Goal: Information Seeking & Learning: Compare options

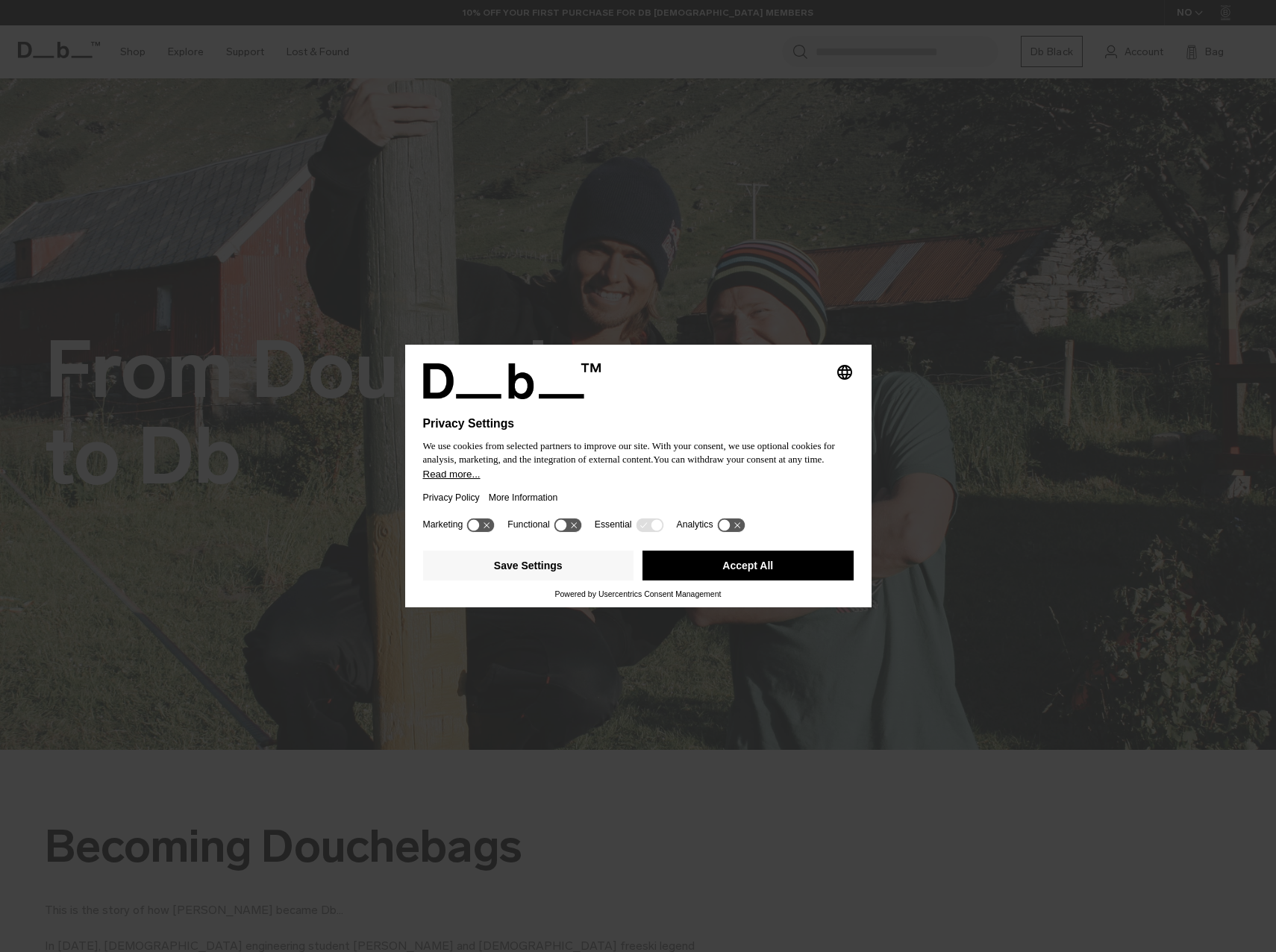
click at [773, 582] on div "Selecting an option will immediately change the language Privacy Settings We us…" at bounding box center [638, 476] width 466 height 261
drag, startPoint x: 773, startPoint y: 580, endPoint x: 778, endPoint y: 561, distance: 19.6
click at [778, 561] on button "Accept All" at bounding box center [748, 566] width 211 height 30
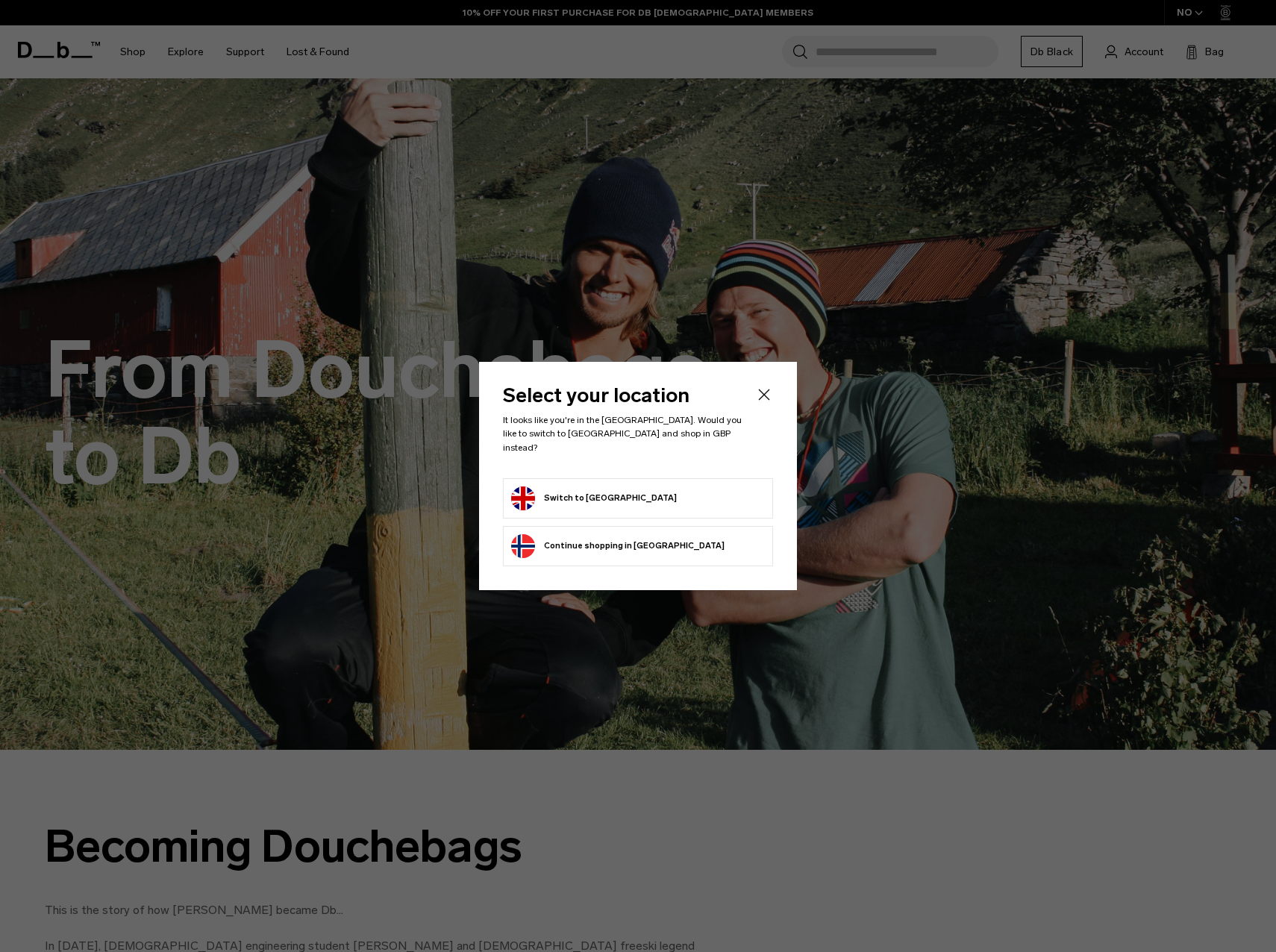
click at [765, 564] on div "Select your location It looks like you're in the United Kingdom. Would you like…" at bounding box center [638, 475] width 318 height 227
click at [629, 540] on button "Continue browsing Norway store Continue shopping in Norway" at bounding box center [617, 546] width 213 height 24
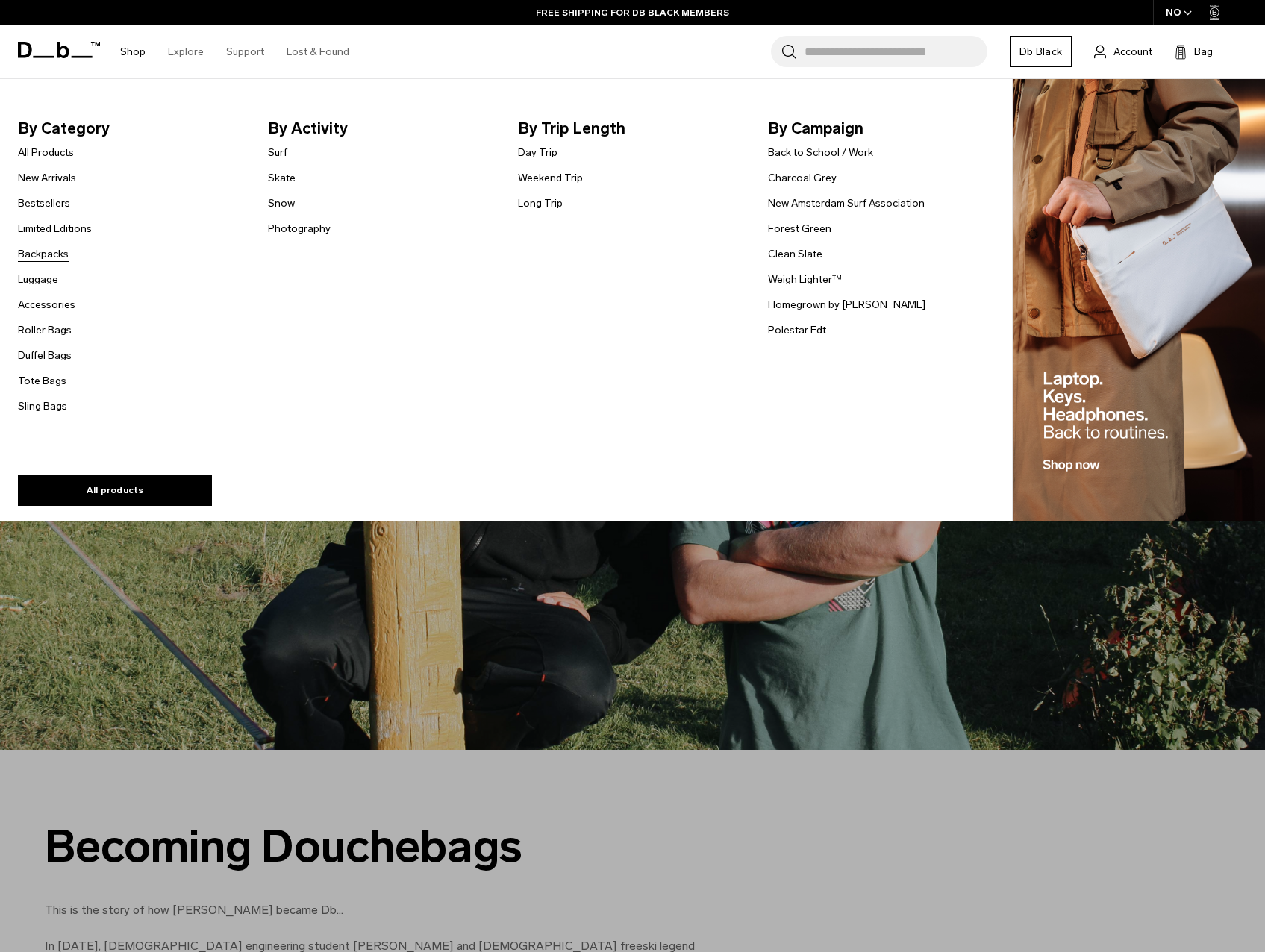
click at [57, 256] on link "Backpacks" at bounding box center [43, 254] width 51 height 16
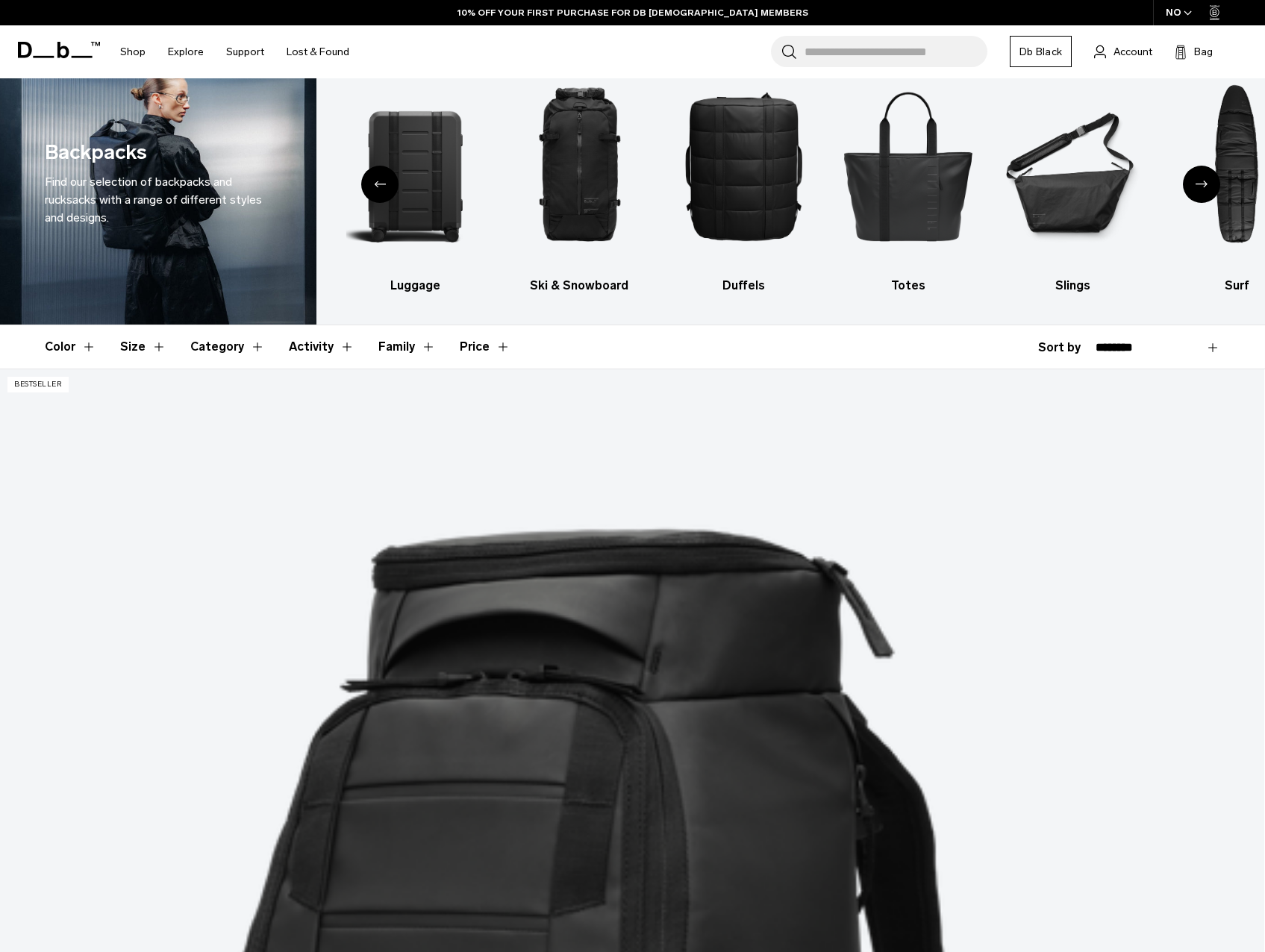
scroll to position [75, 0]
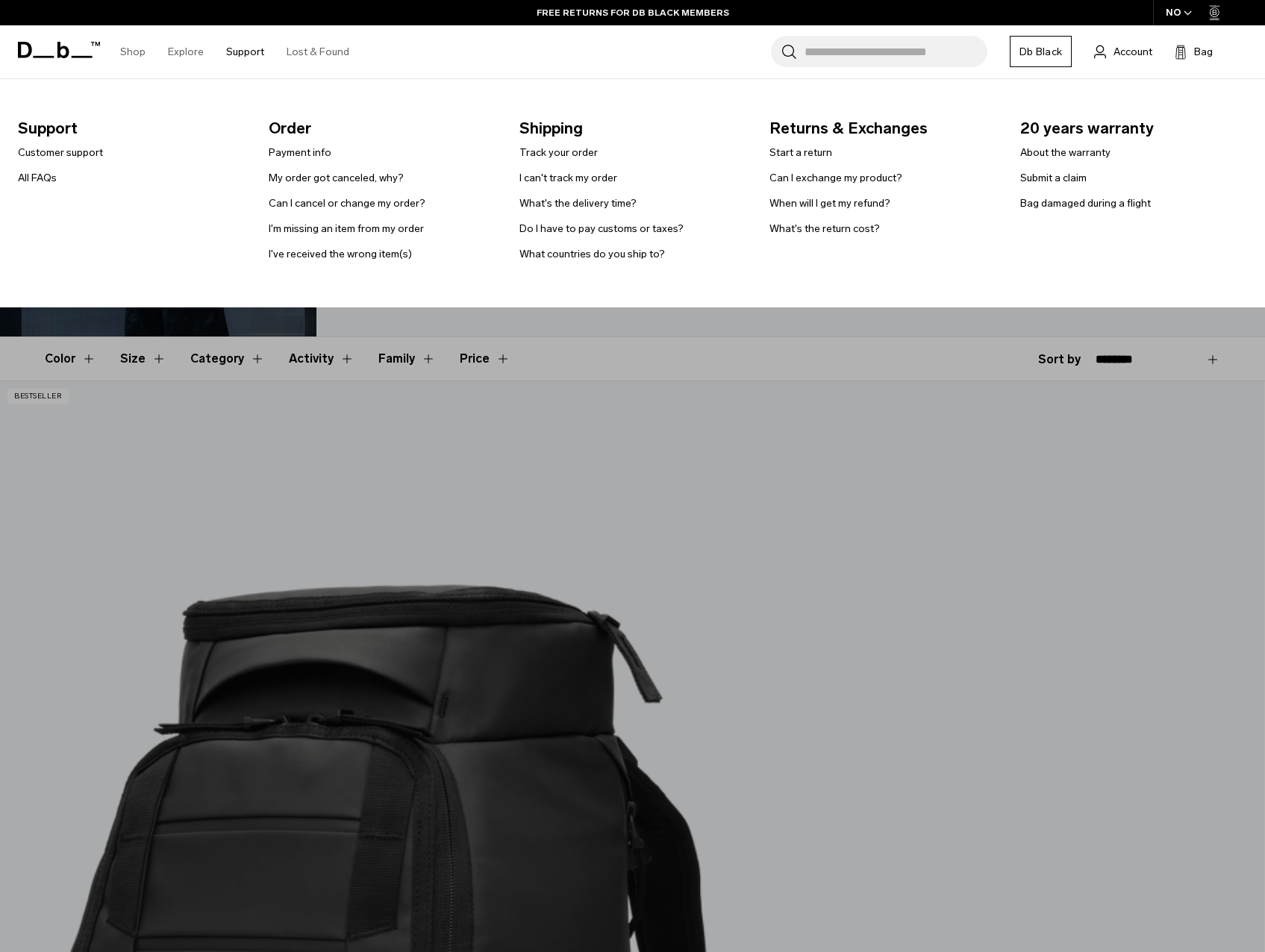
scroll to position [0, 0]
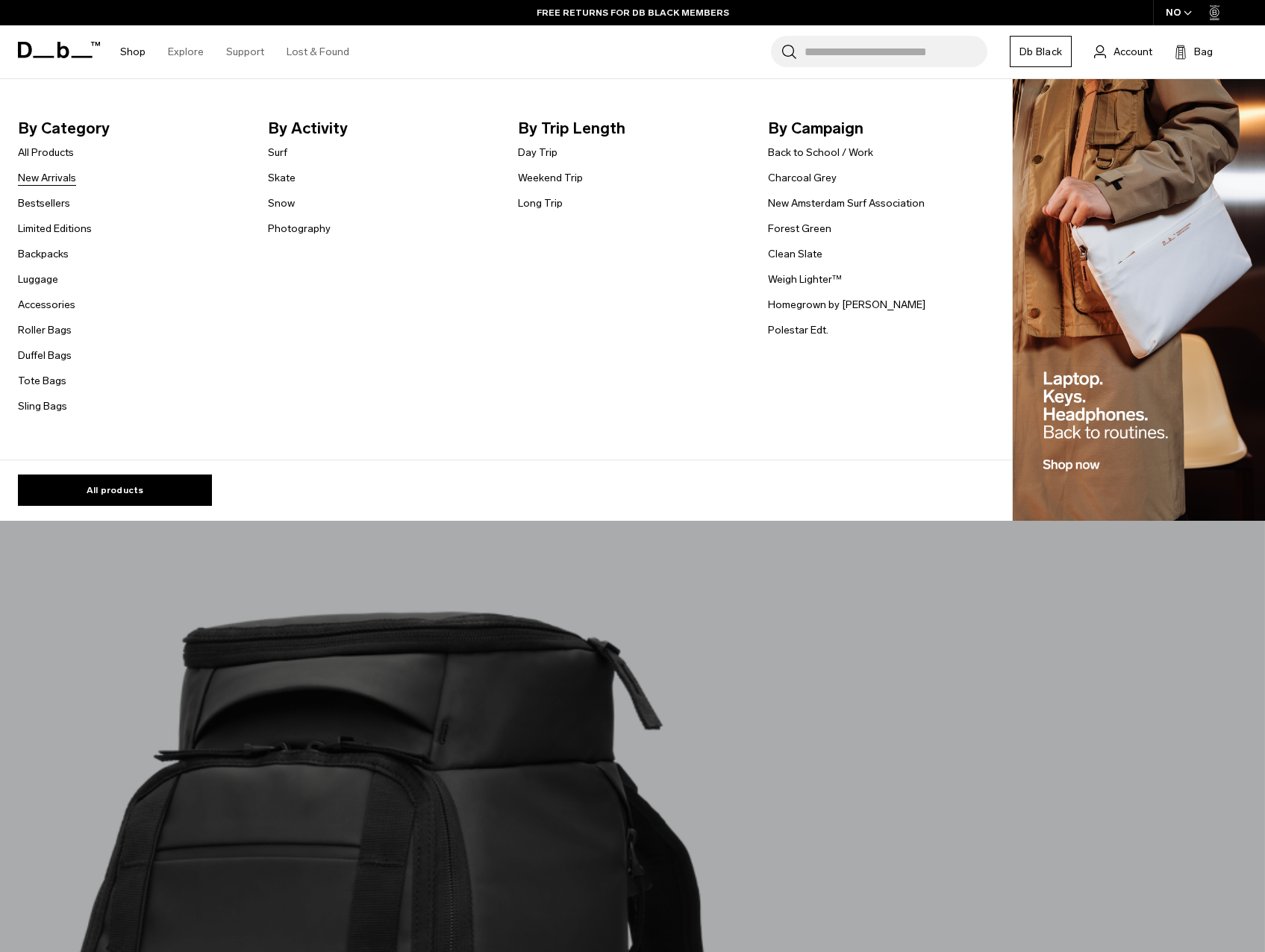
click at [45, 184] on link "New Arrivals" at bounding box center [47, 178] width 58 height 16
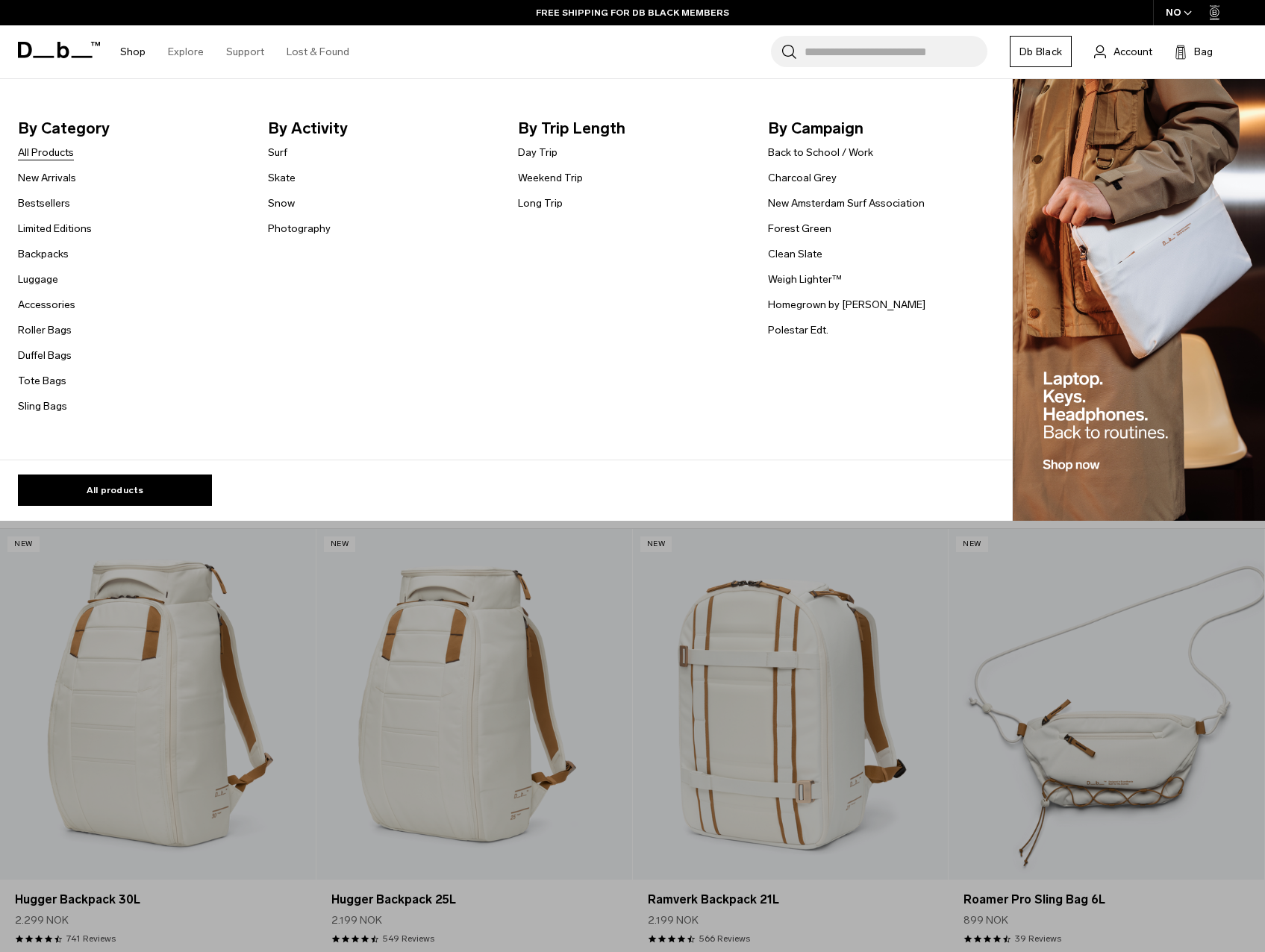
click at [60, 153] on link "All Products" at bounding box center [46, 153] width 56 height 16
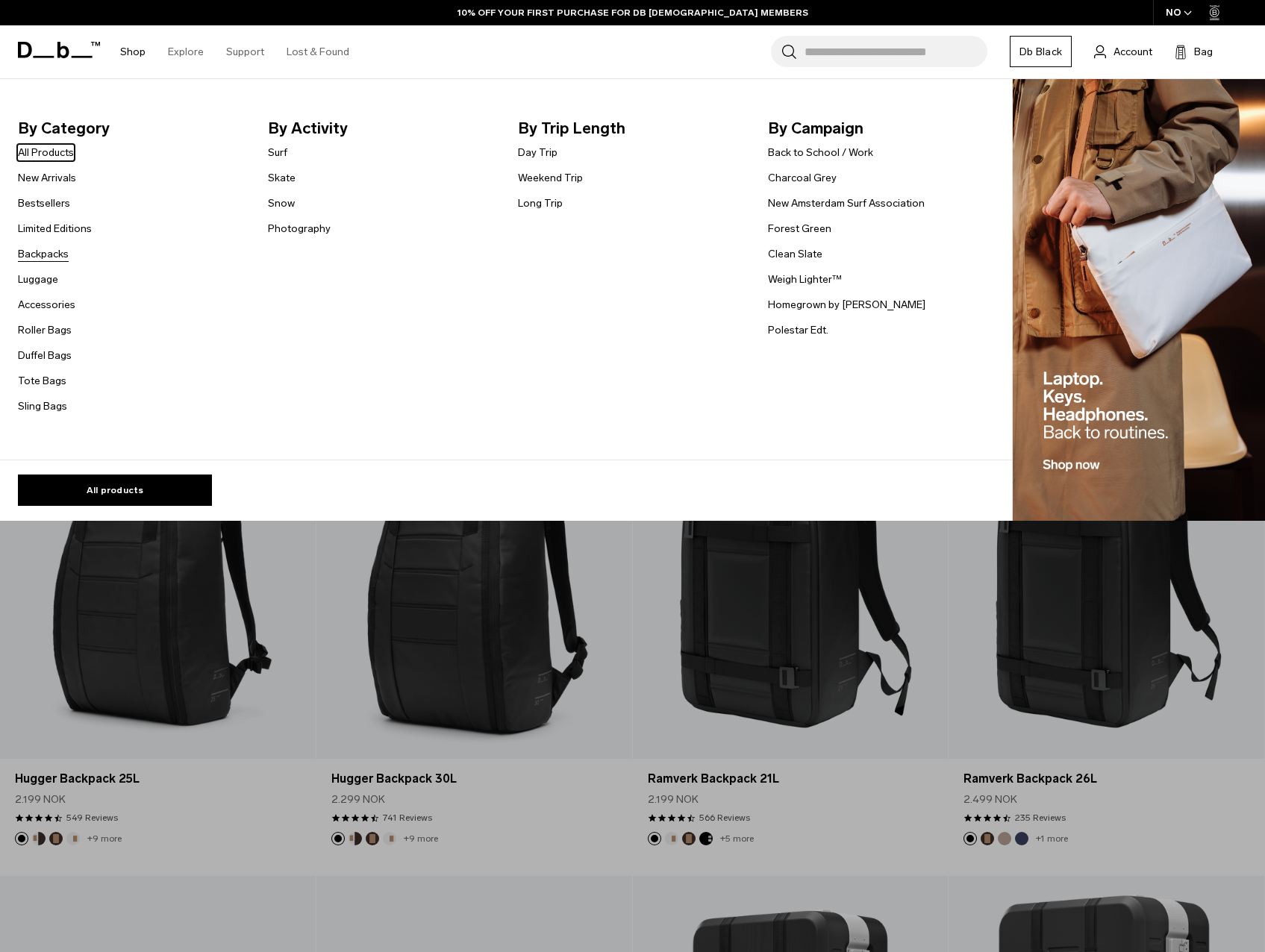
click at [47, 252] on link "Backpacks" at bounding box center [43, 254] width 51 height 16
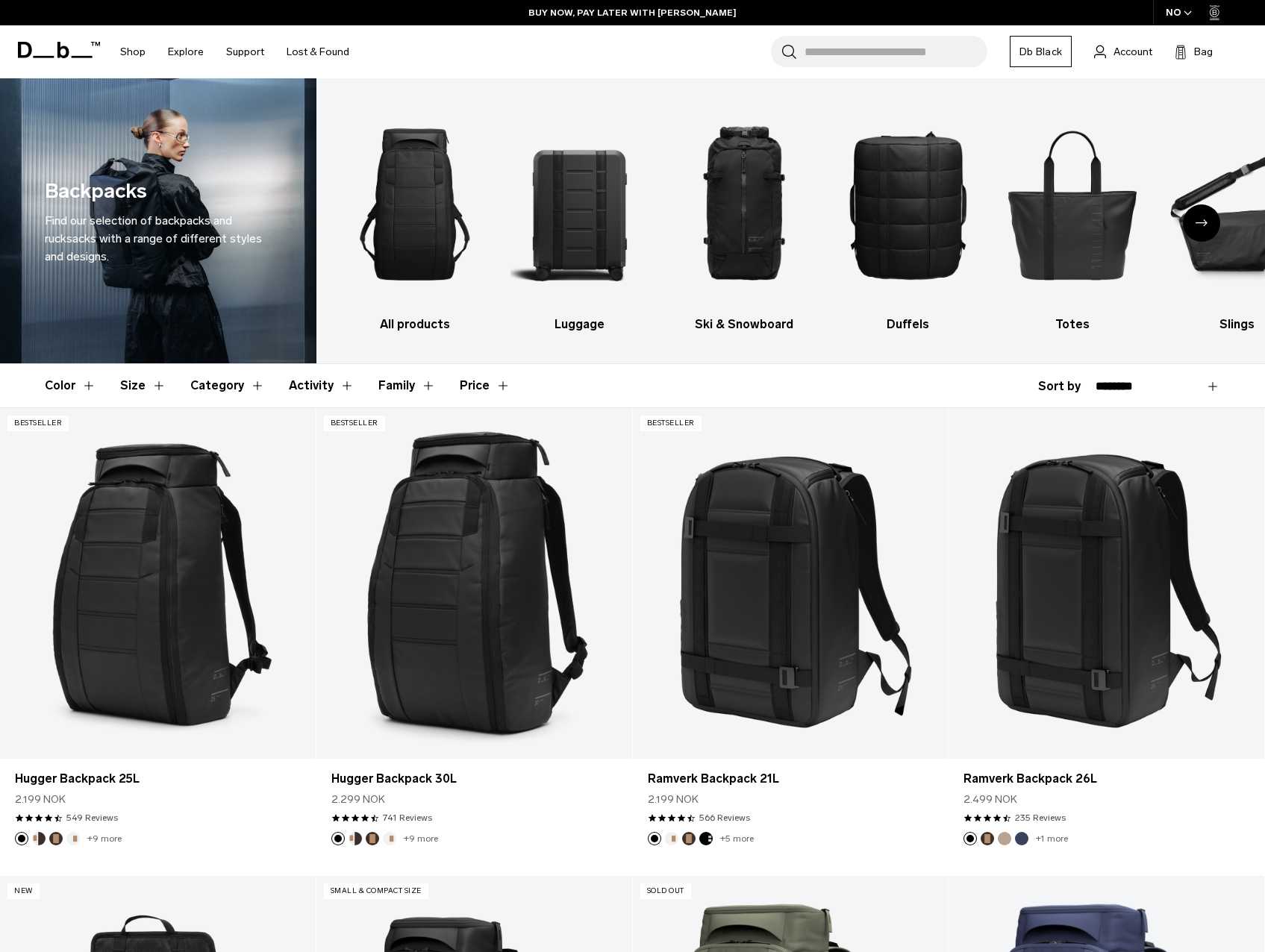
click at [347, 382] on header "Color Size Category Activity Family Price" at bounding box center [632, 385] width 1175 height 43
click at [336, 386] on button "Activity" at bounding box center [321, 385] width 66 height 43
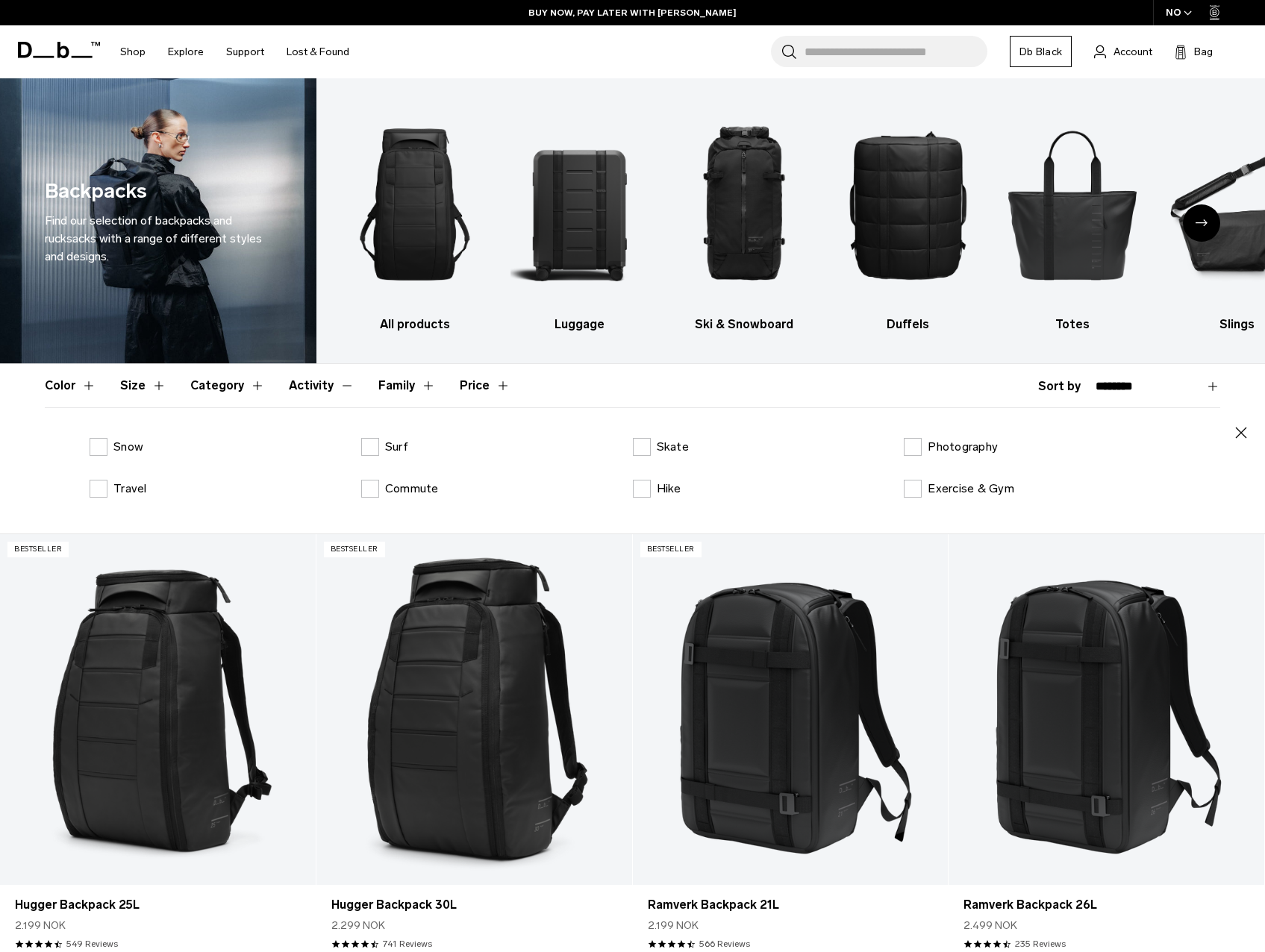
click at [86, 491] on div "Snow Surf Skate Photography Travel Commute Hike Exercise & Gym" at bounding box center [632, 479] width 1175 height 83
click at [97, 488] on label "Travel" at bounding box center [118, 489] width 57 height 18
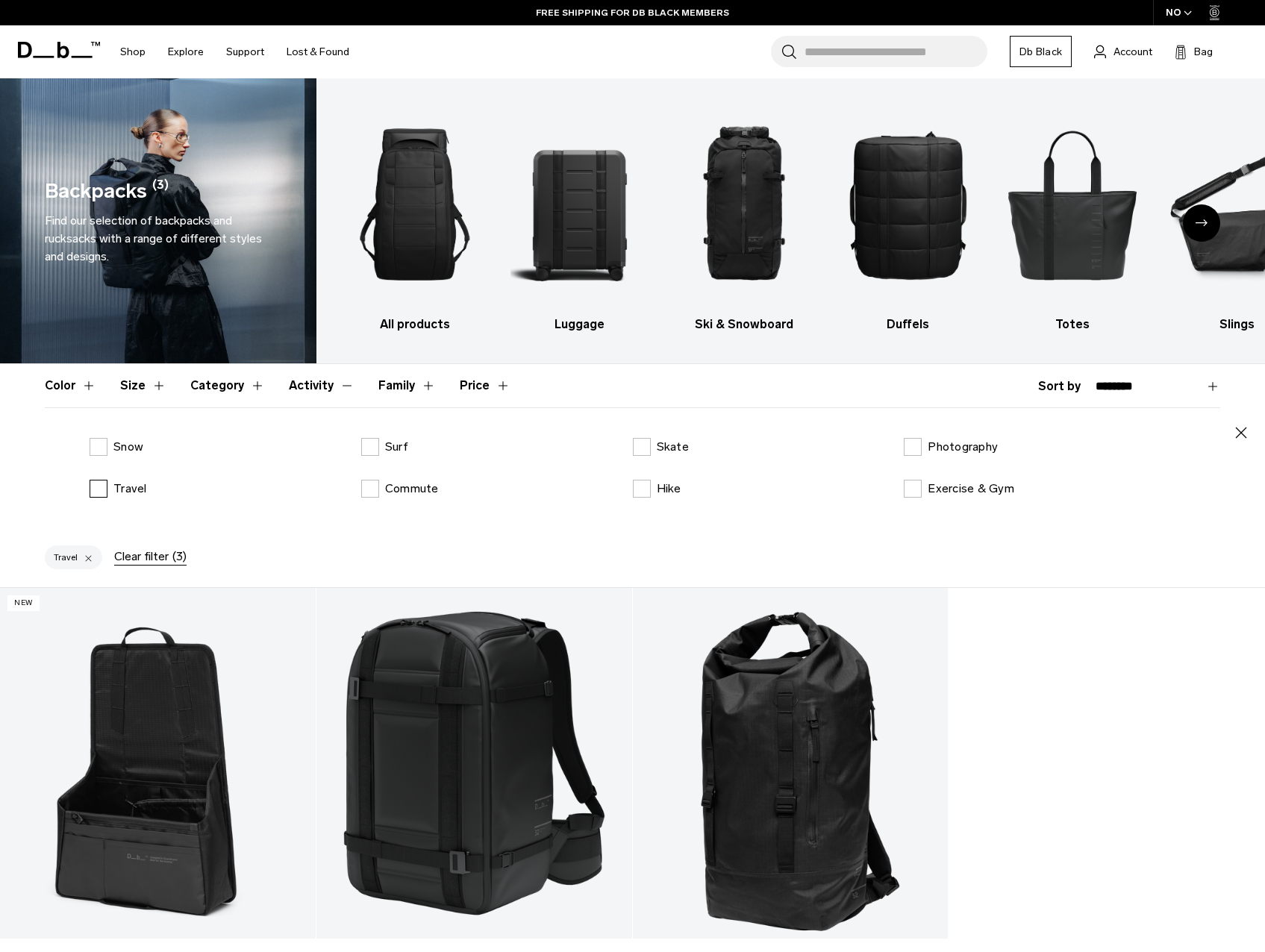
click at [98, 484] on label "Travel" at bounding box center [118, 489] width 57 height 18
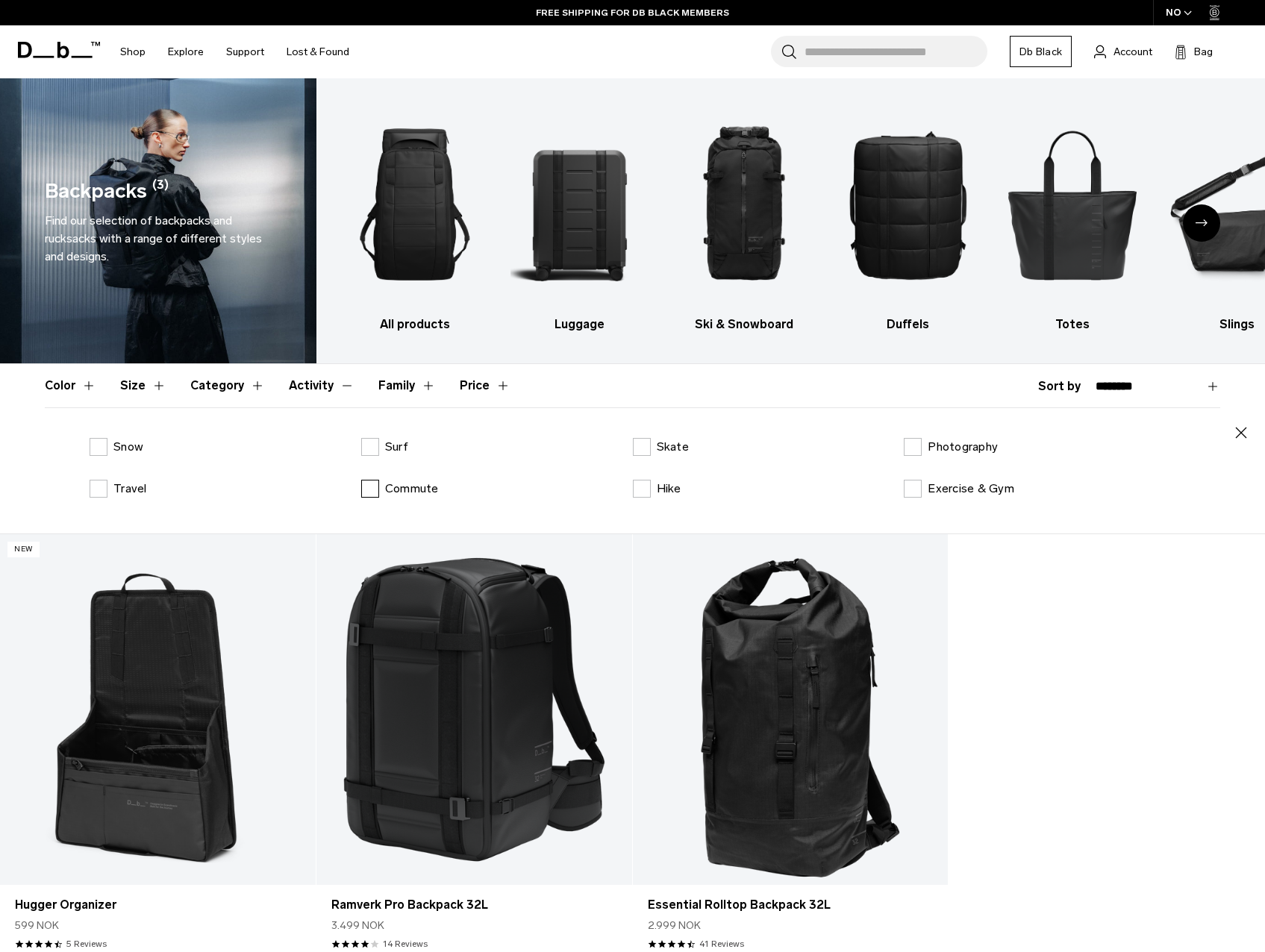
click at [371, 489] on label "Commute" at bounding box center [400, 489] width 77 height 18
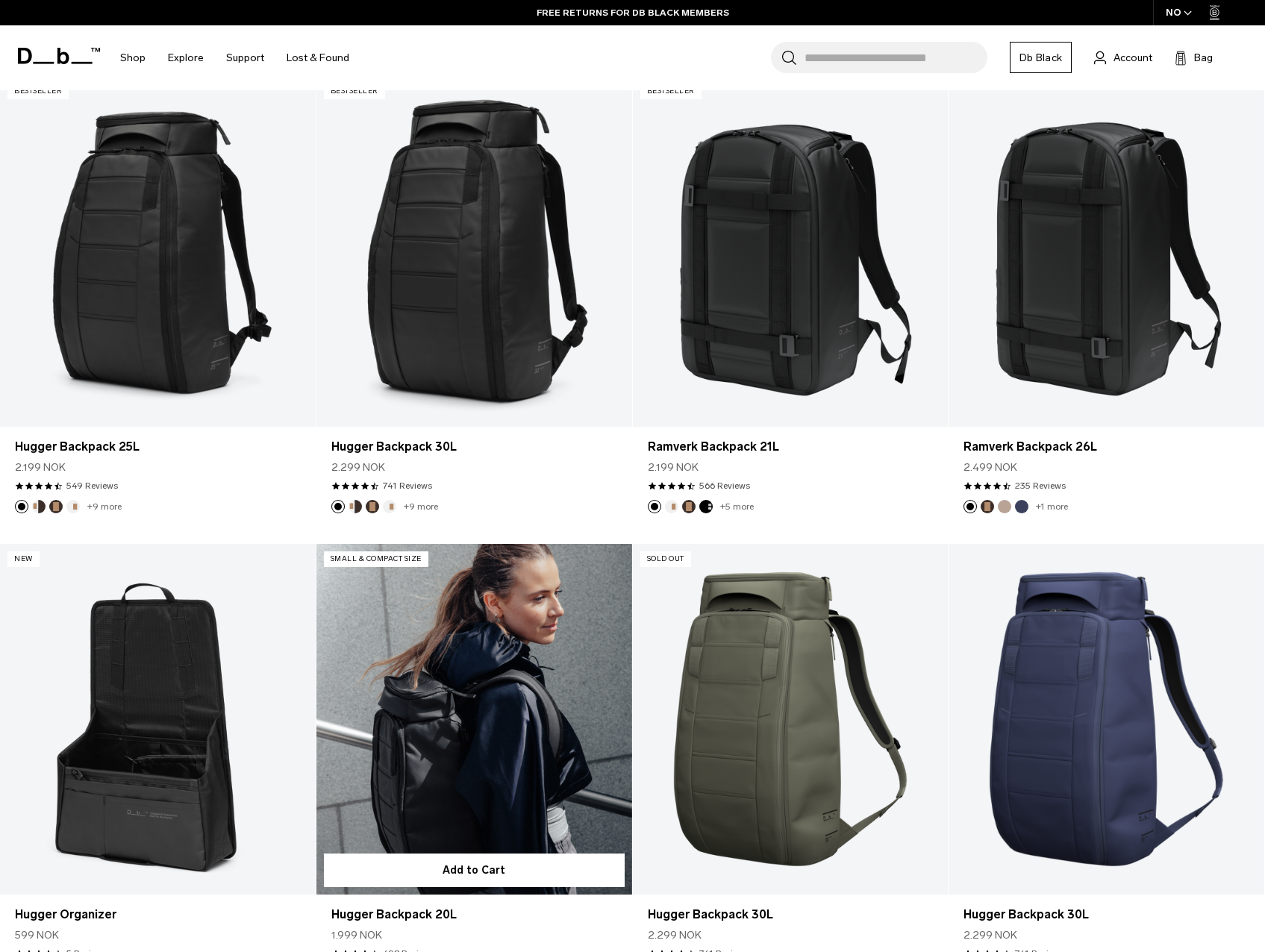
scroll to position [298, 0]
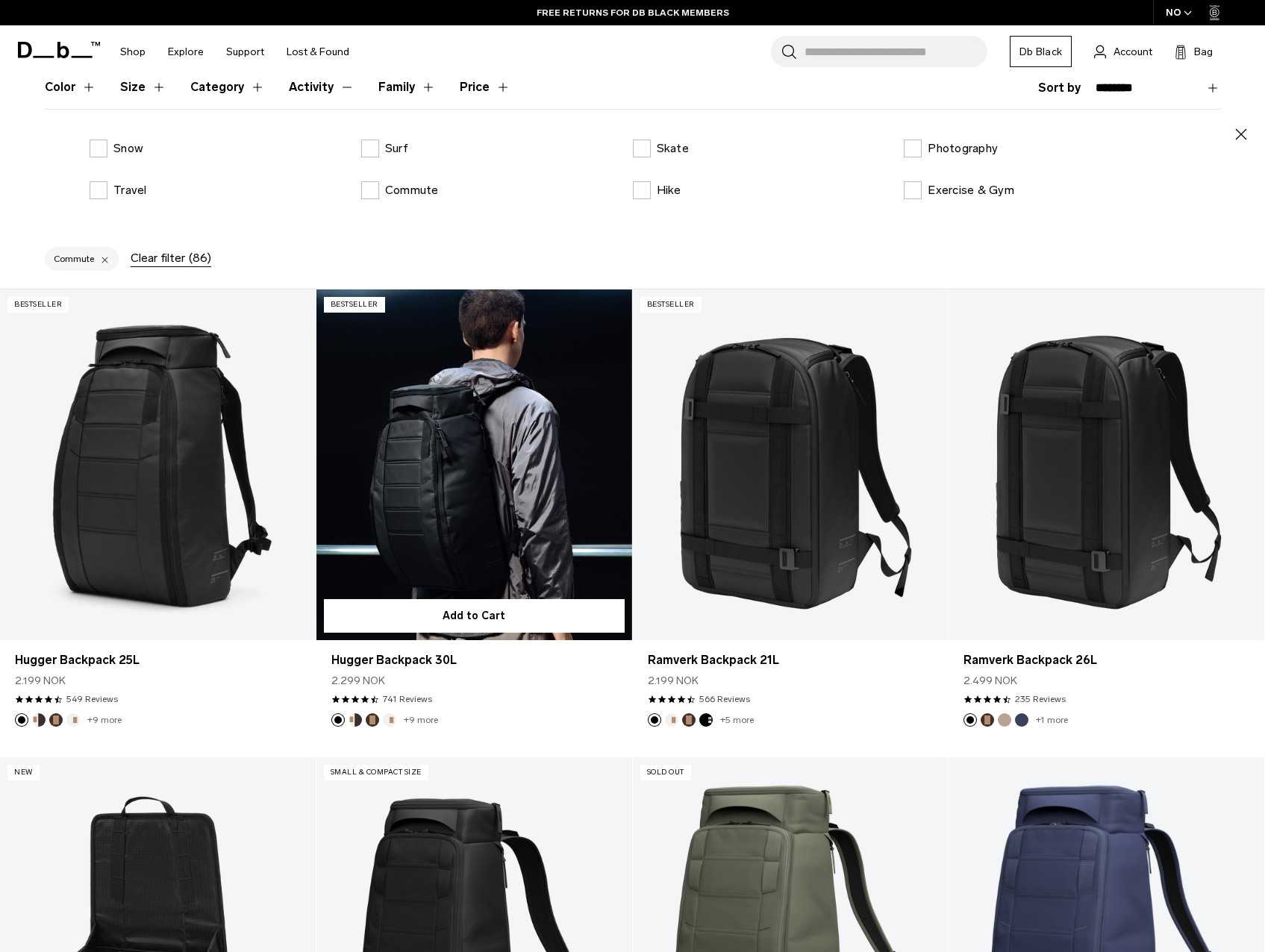
click at [370, 719] on button "Espresso" at bounding box center [372, 719] width 13 height 13
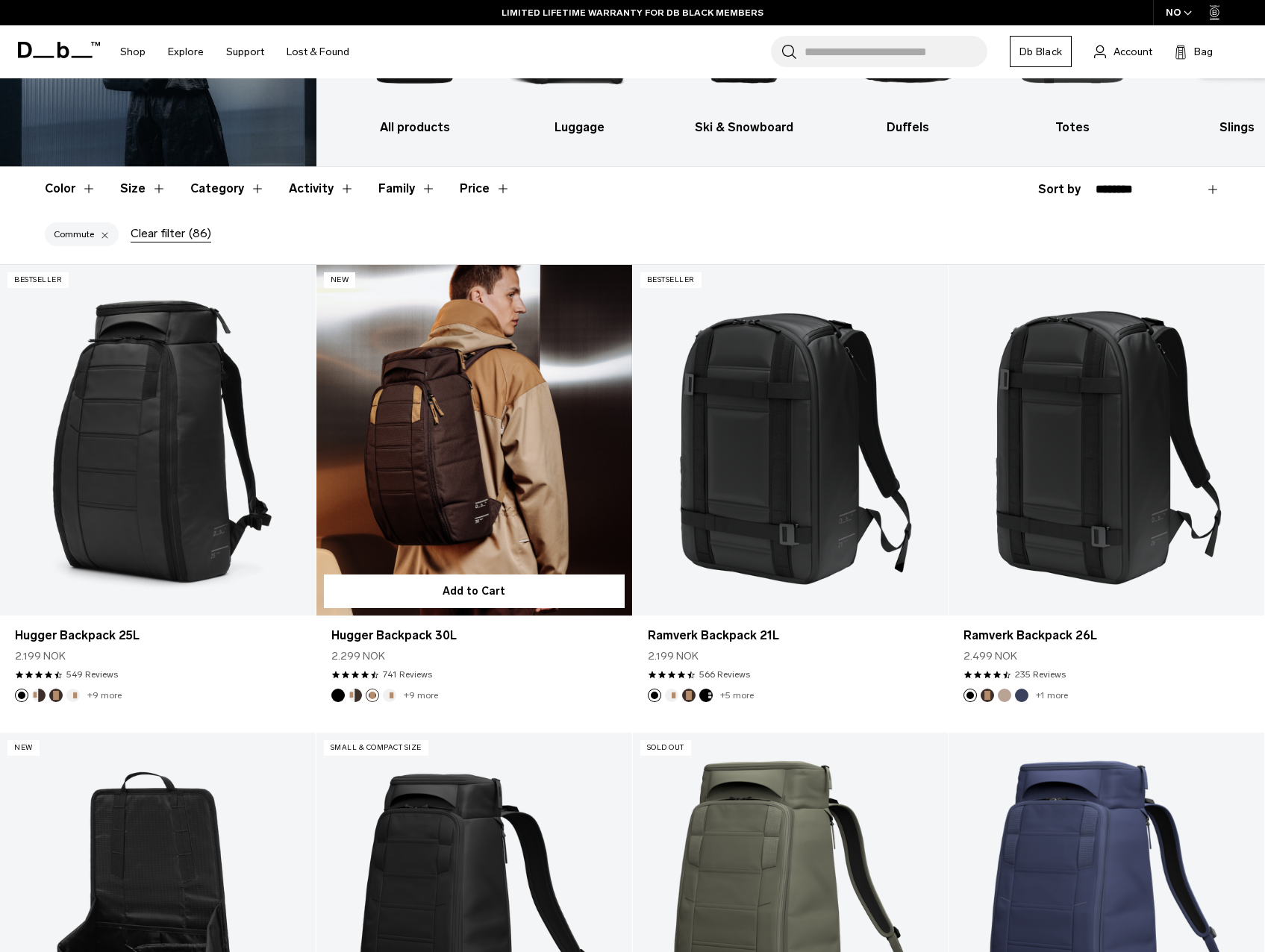
scroll to position [0, 0]
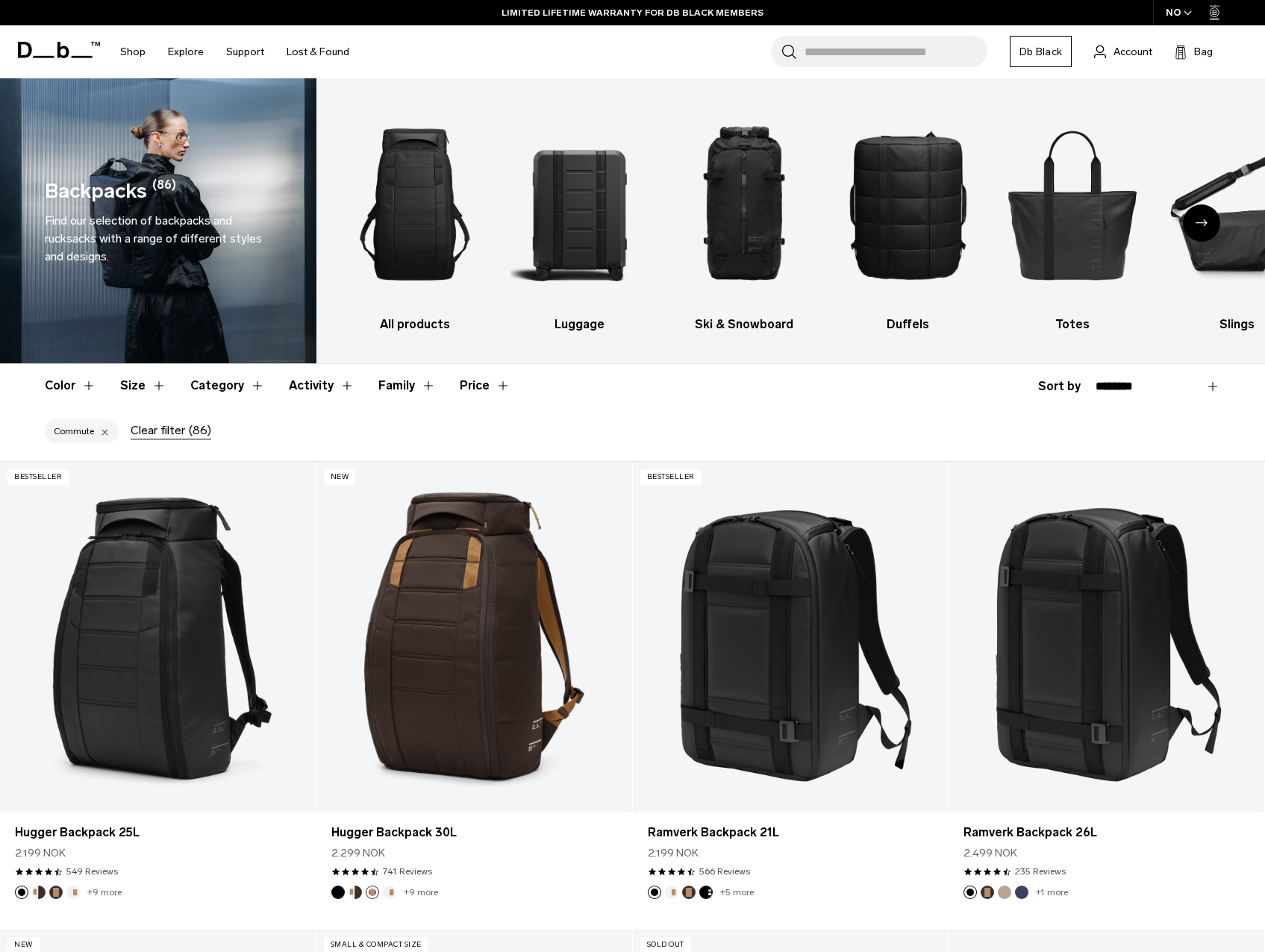
click at [420, 386] on button "Family" at bounding box center [406, 385] width 57 height 43
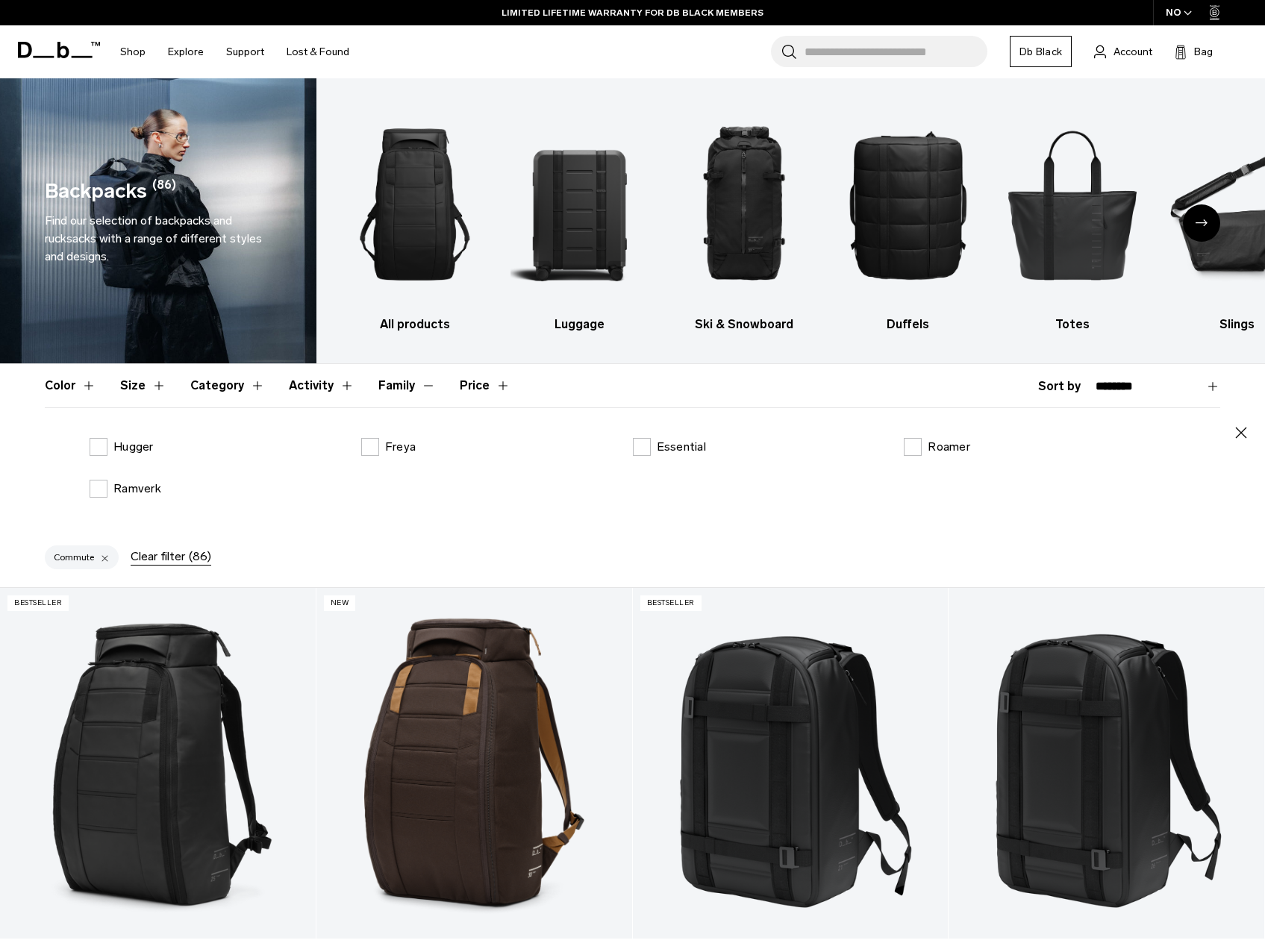
click at [420, 386] on button "Family" at bounding box center [406, 385] width 57 height 43
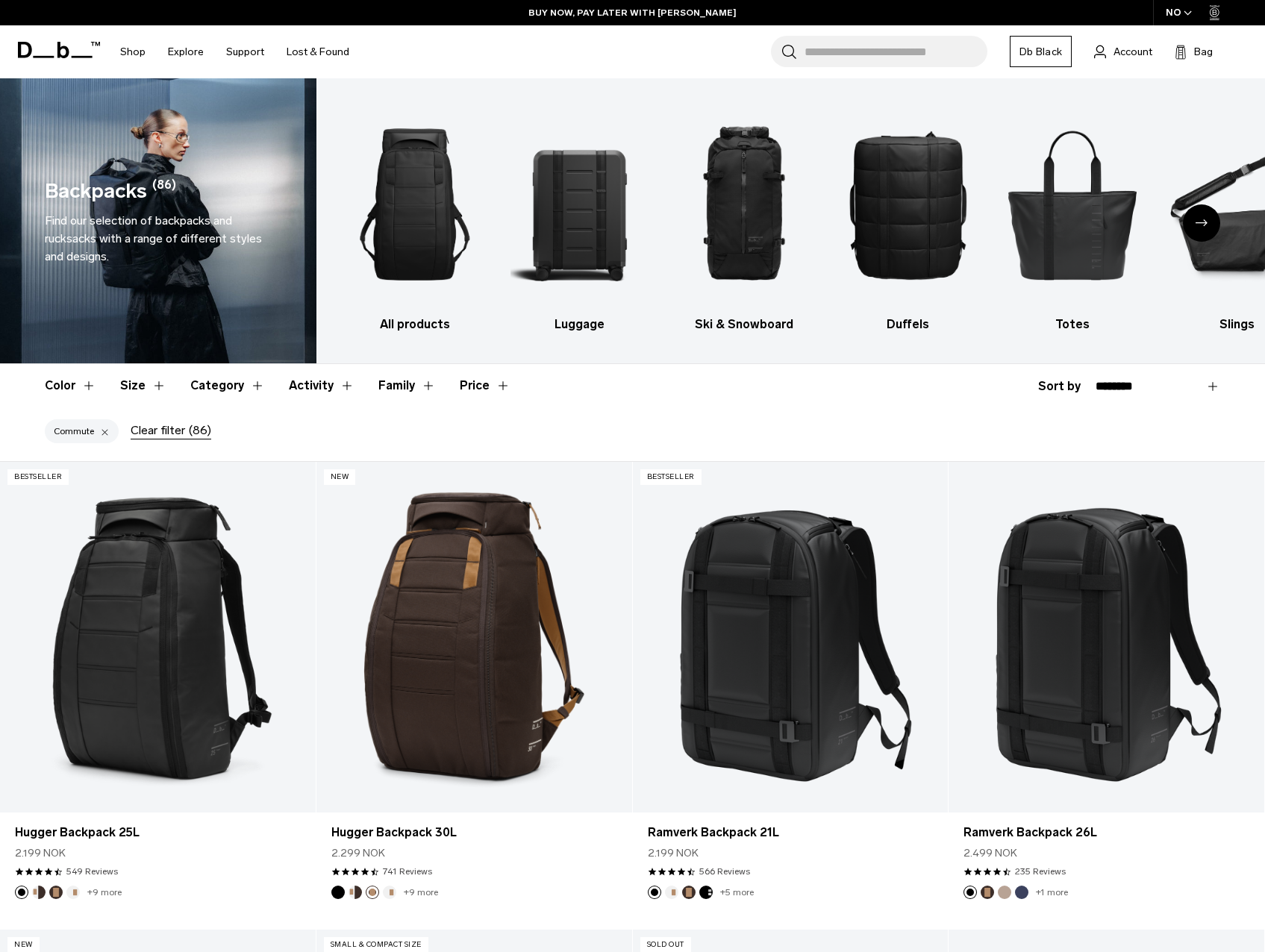
click at [250, 389] on button "Category" at bounding box center [227, 385] width 75 height 43
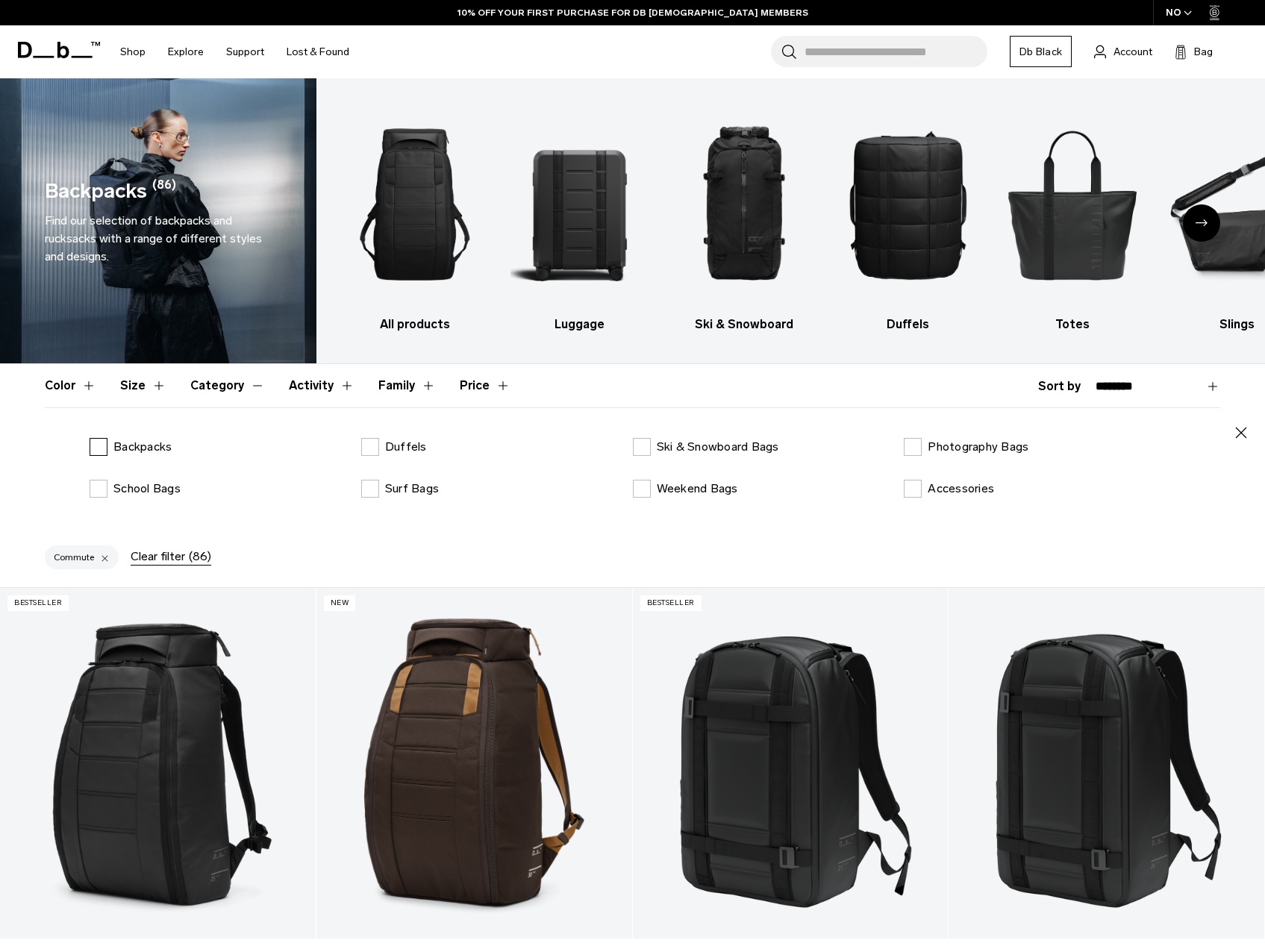
click at [109, 448] on label "Backpacks" at bounding box center [131, 447] width 83 height 18
click at [650, 492] on label "Weekend Bags" at bounding box center [686, 489] width 105 height 18
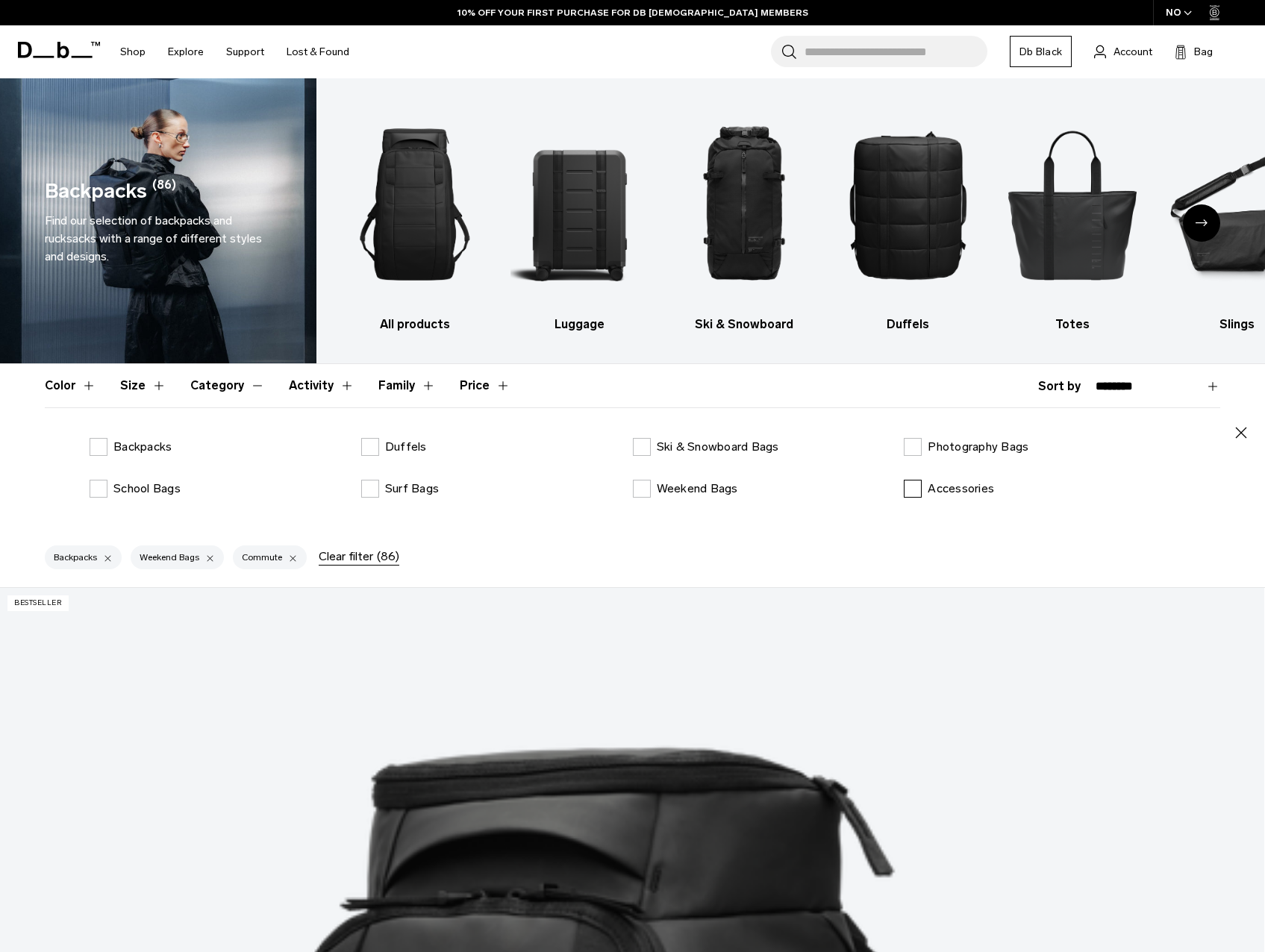
click at [920, 495] on label "Accessories" at bounding box center [949, 489] width 90 height 18
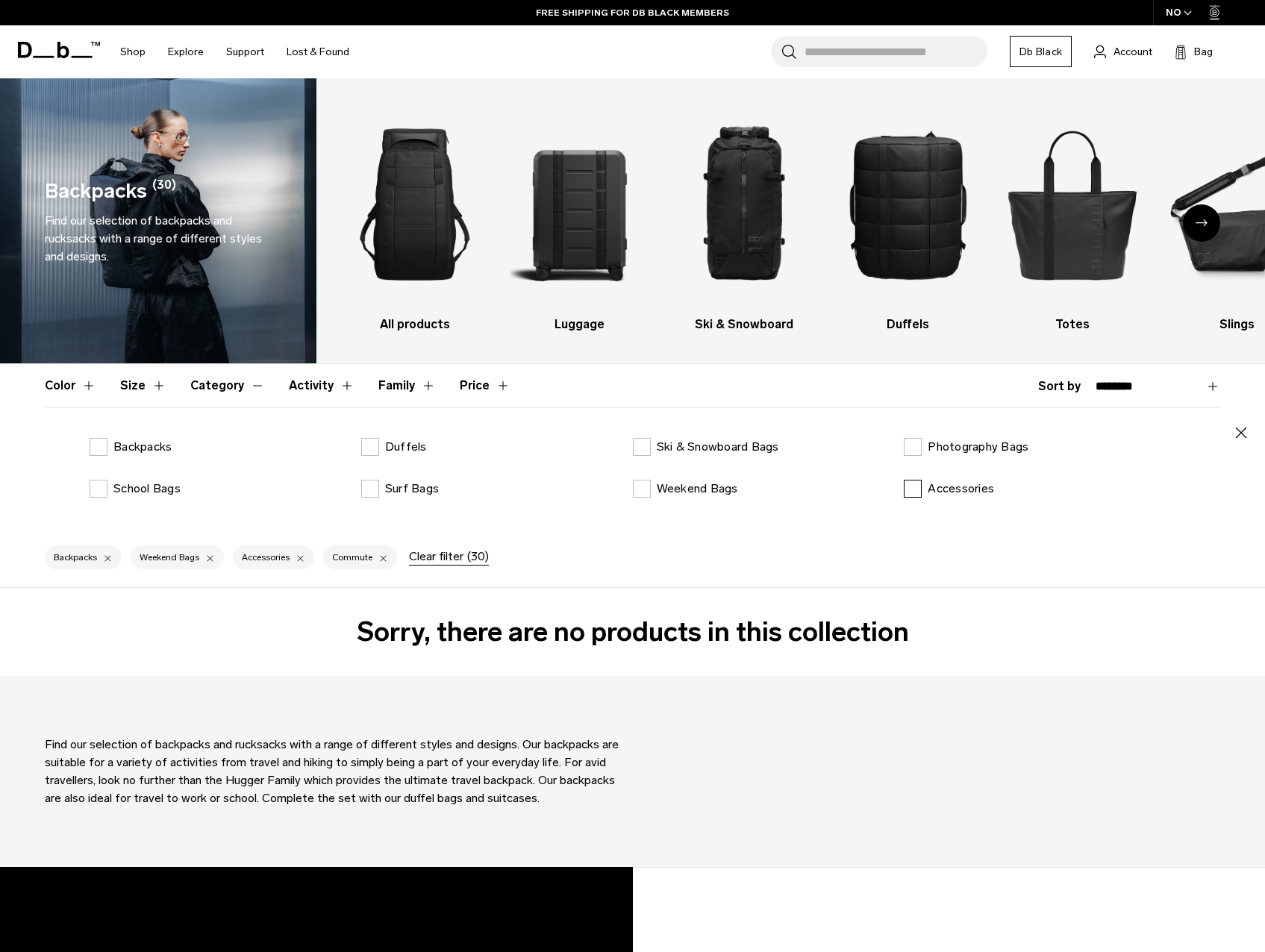
click at [920, 496] on label "Accessories" at bounding box center [949, 489] width 90 height 18
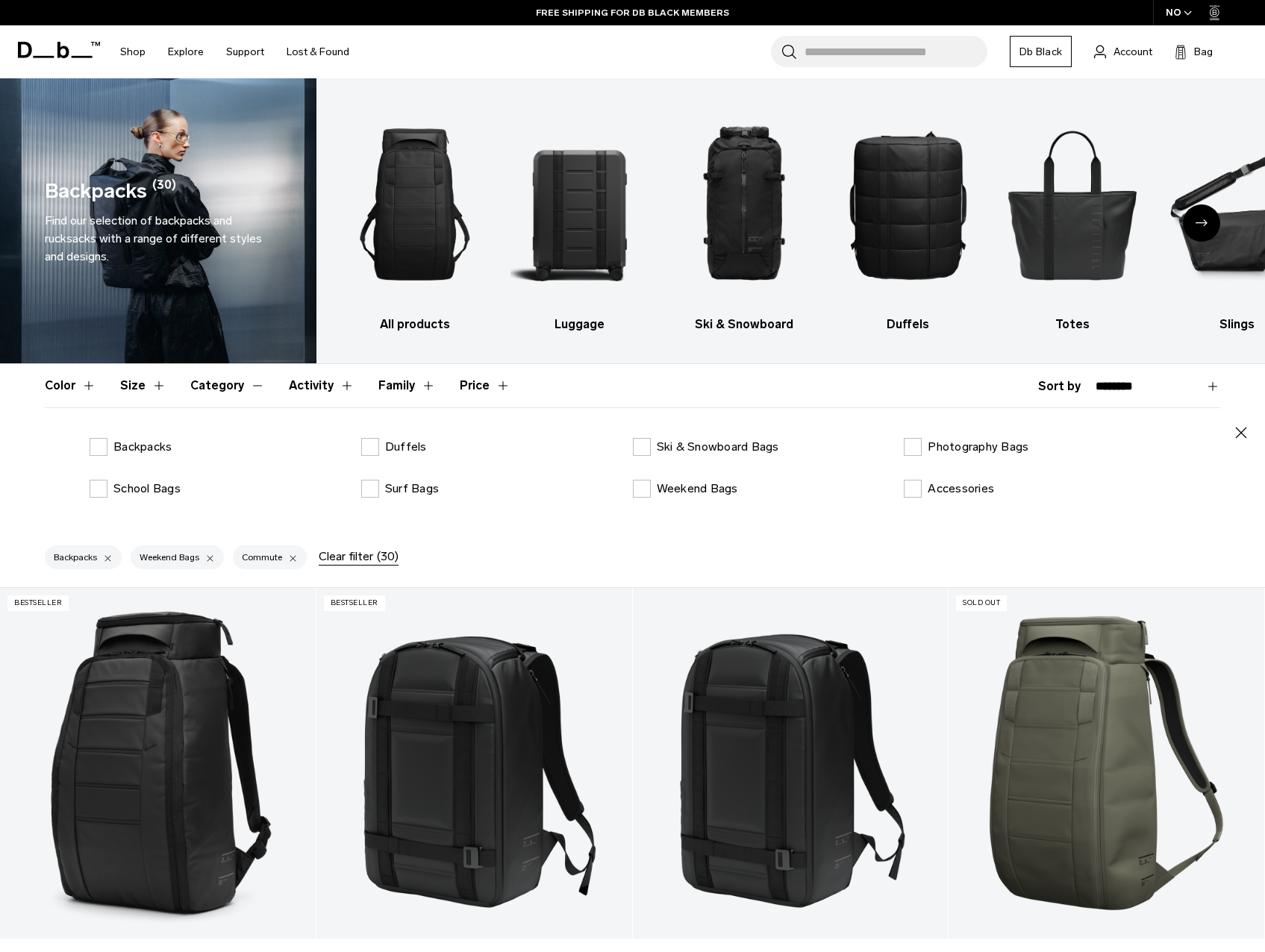
click at [255, 385] on button "Category" at bounding box center [227, 385] width 75 height 43
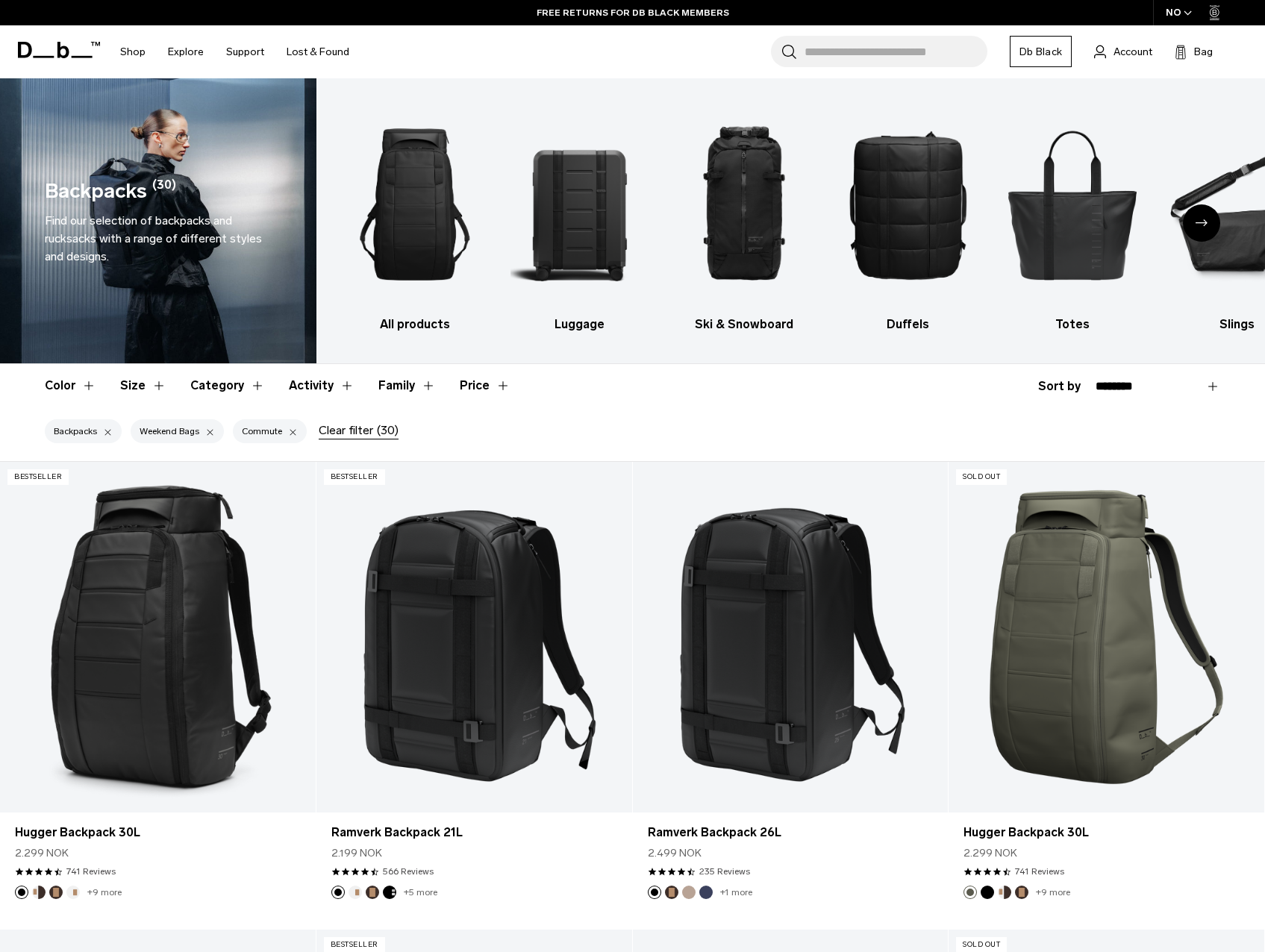
click at [156, 388] on button "Size" at bounding box center [143, 385] width 47 height 43
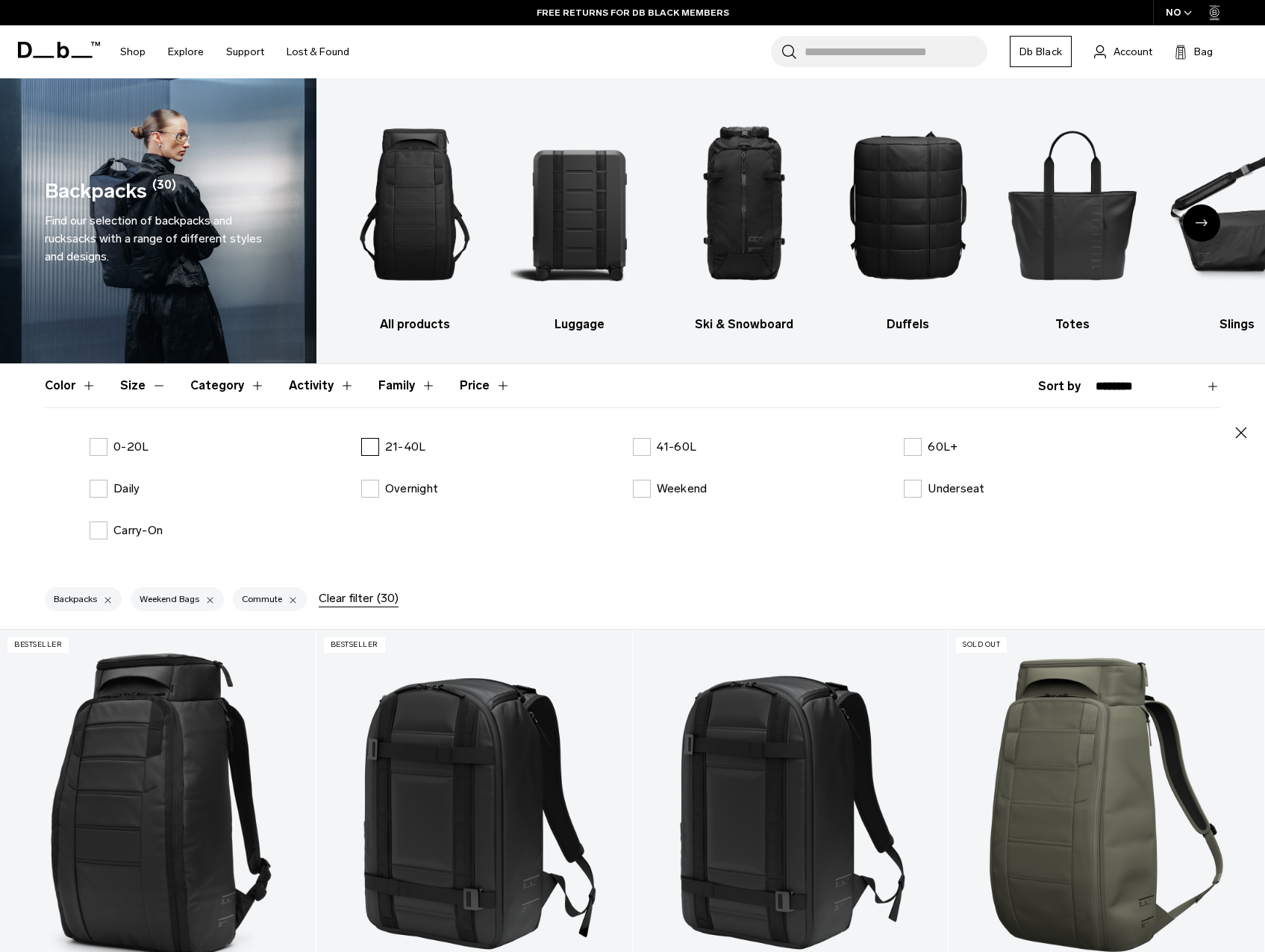
click at [372, 446] on label "21-40L" at bounding box center [394, 447] width 65 height 18
click at [152, 386] on button "Size" at bounding box center [143, 385] width 47 height 43
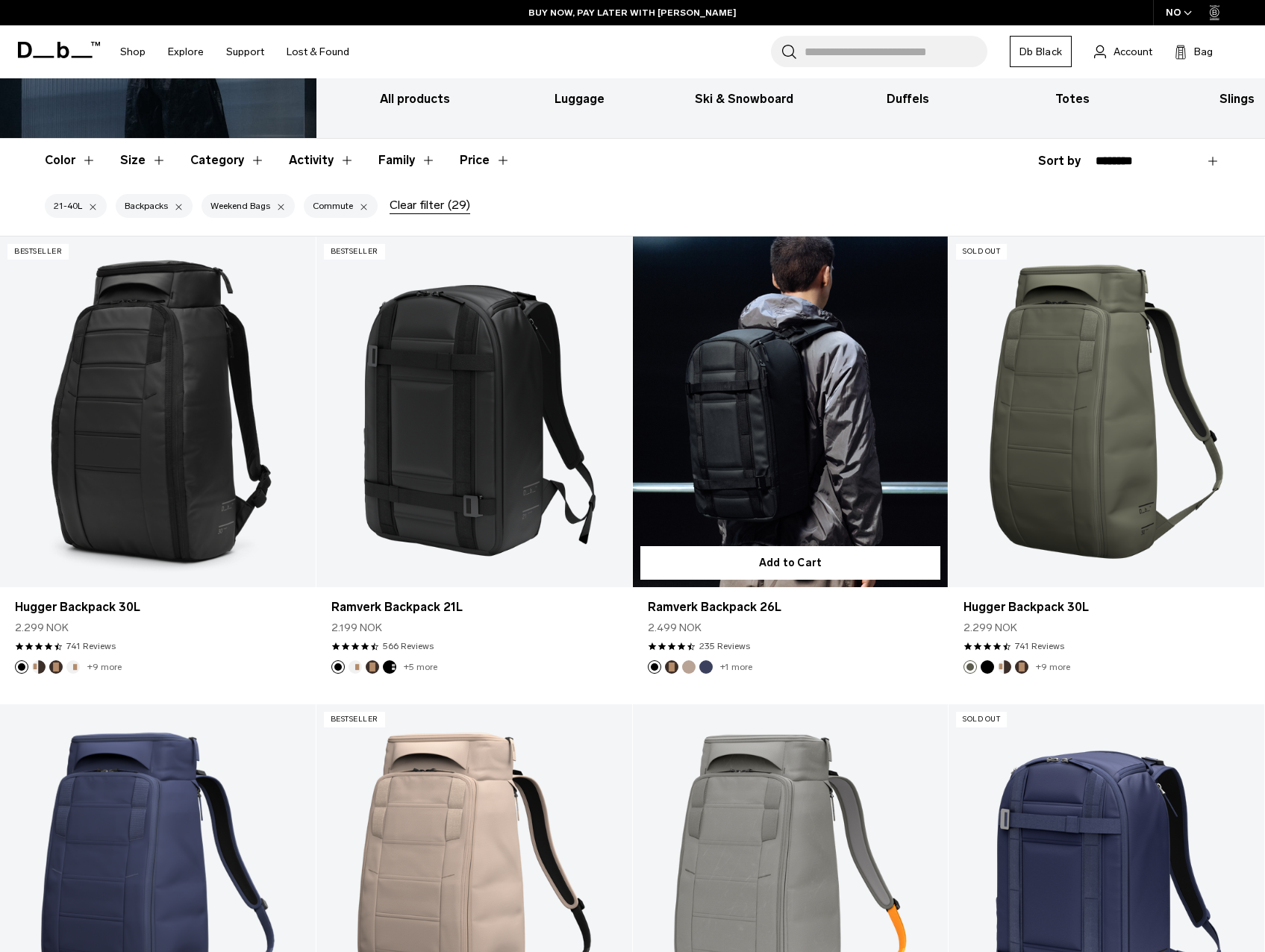
scroll to position [224, 0]
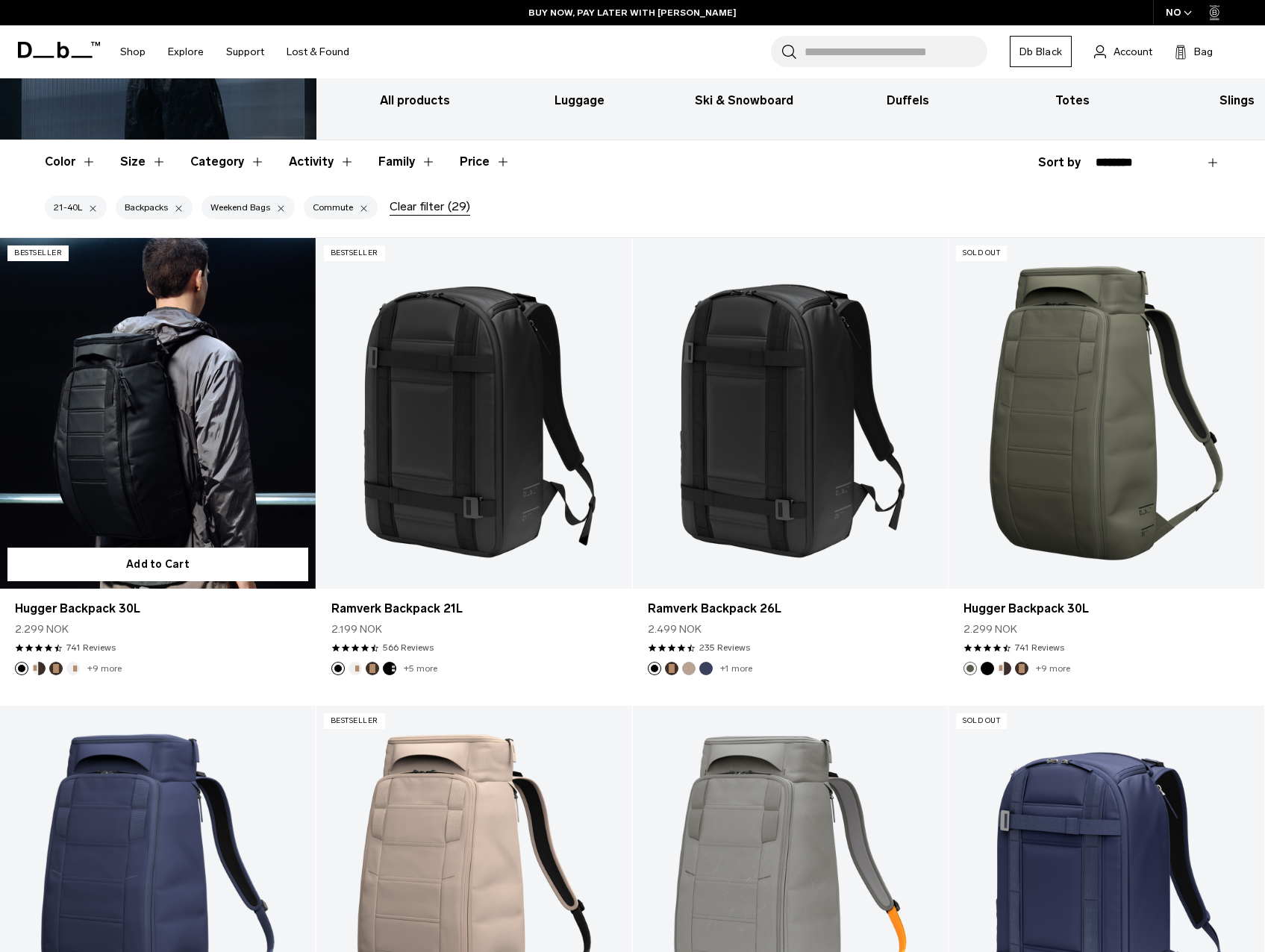
click at [207, 376] on link "Hugger Backpack 30L" at bounding box center [158, 413] width 316 height 351
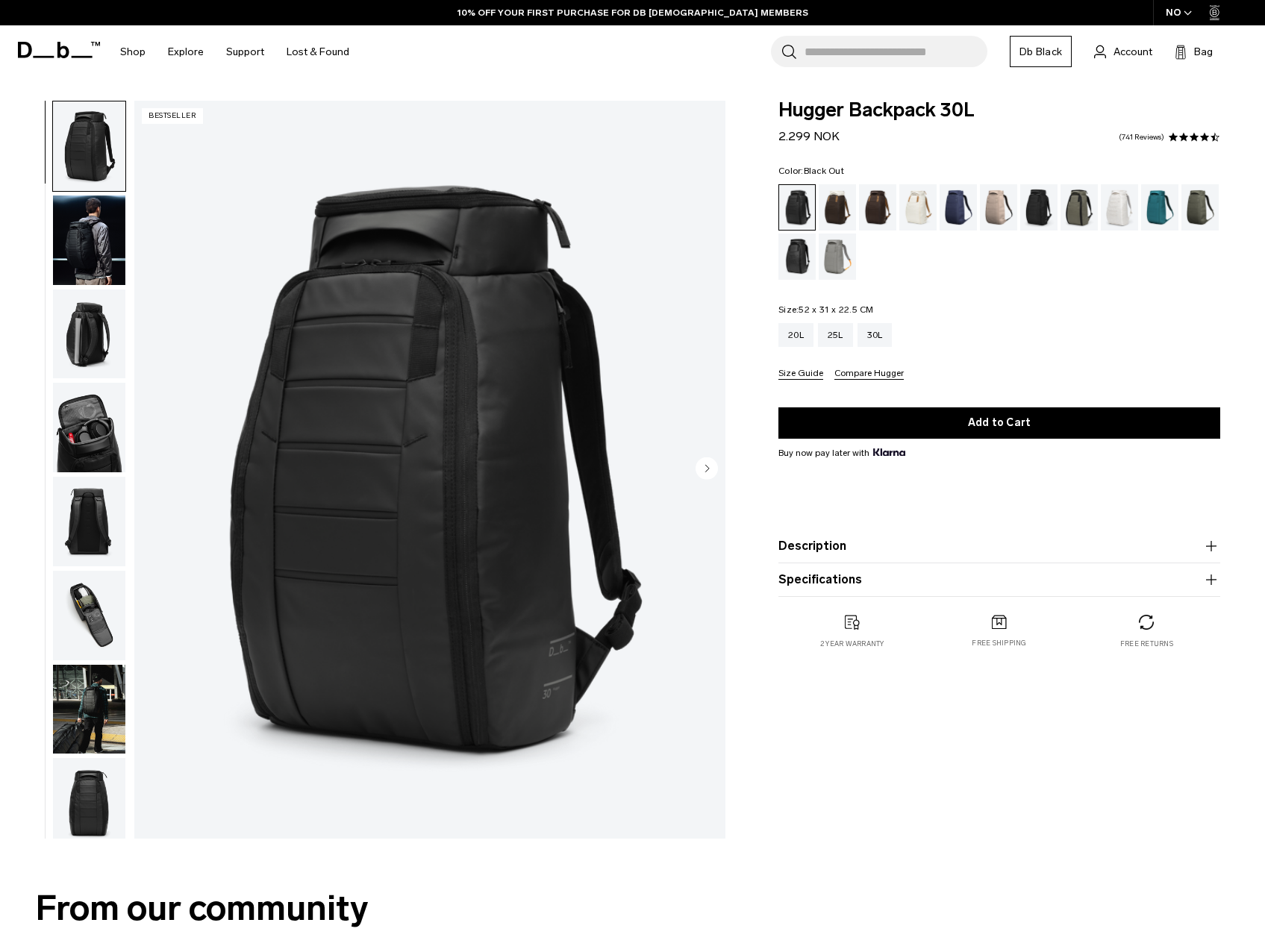
click at [408, 495] on img "1 / 11" at bounding box center [429, 469] width 591 height 738
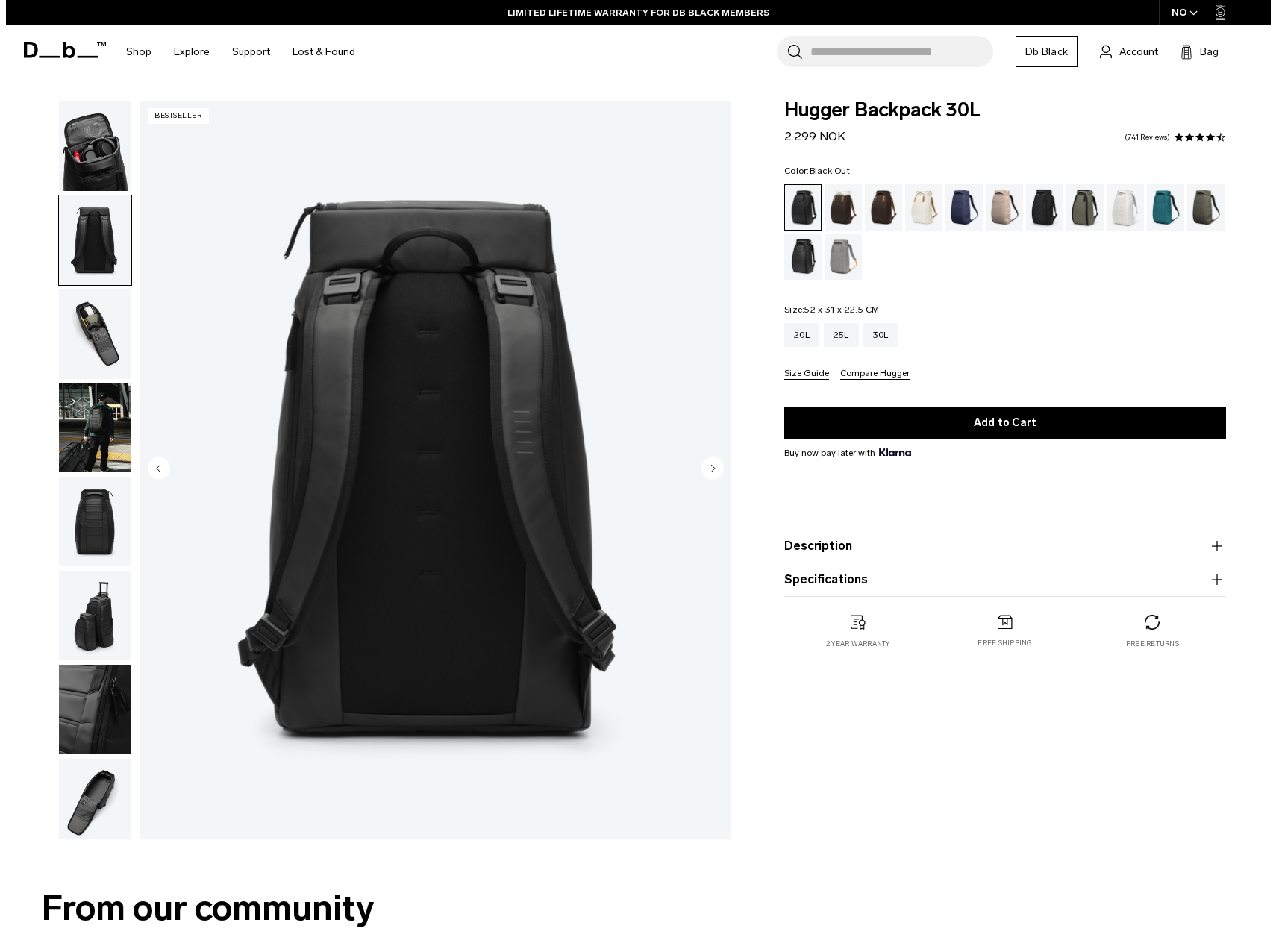
scroll to position [291, 0]
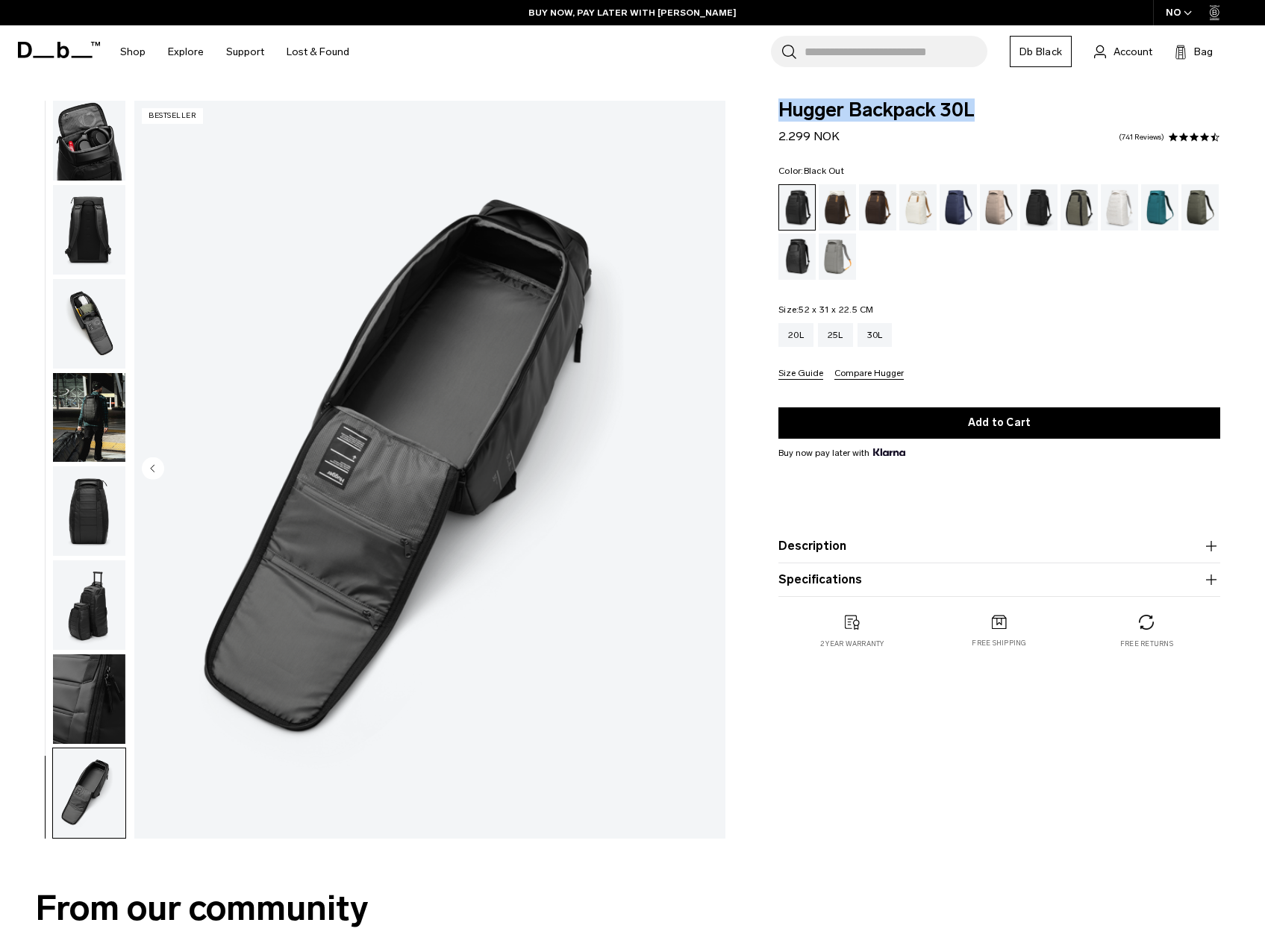
drag, startPoint x: 932, startPoint y: 111, endPoint x: 774, endPoint y: 117, distance: 158.1
click at [774, 117] on div "Hugger Backpack 30L 2.299 NOK 4.6 star rating 741 Reviews Color: Black Out Out …" at bounding box center [999, 390] width 531 height 578
copy span "Hugger Backpack 30L"
click at [317, 366] on img "11 / 11" at bounding box center [429, 469] width 591 height 738
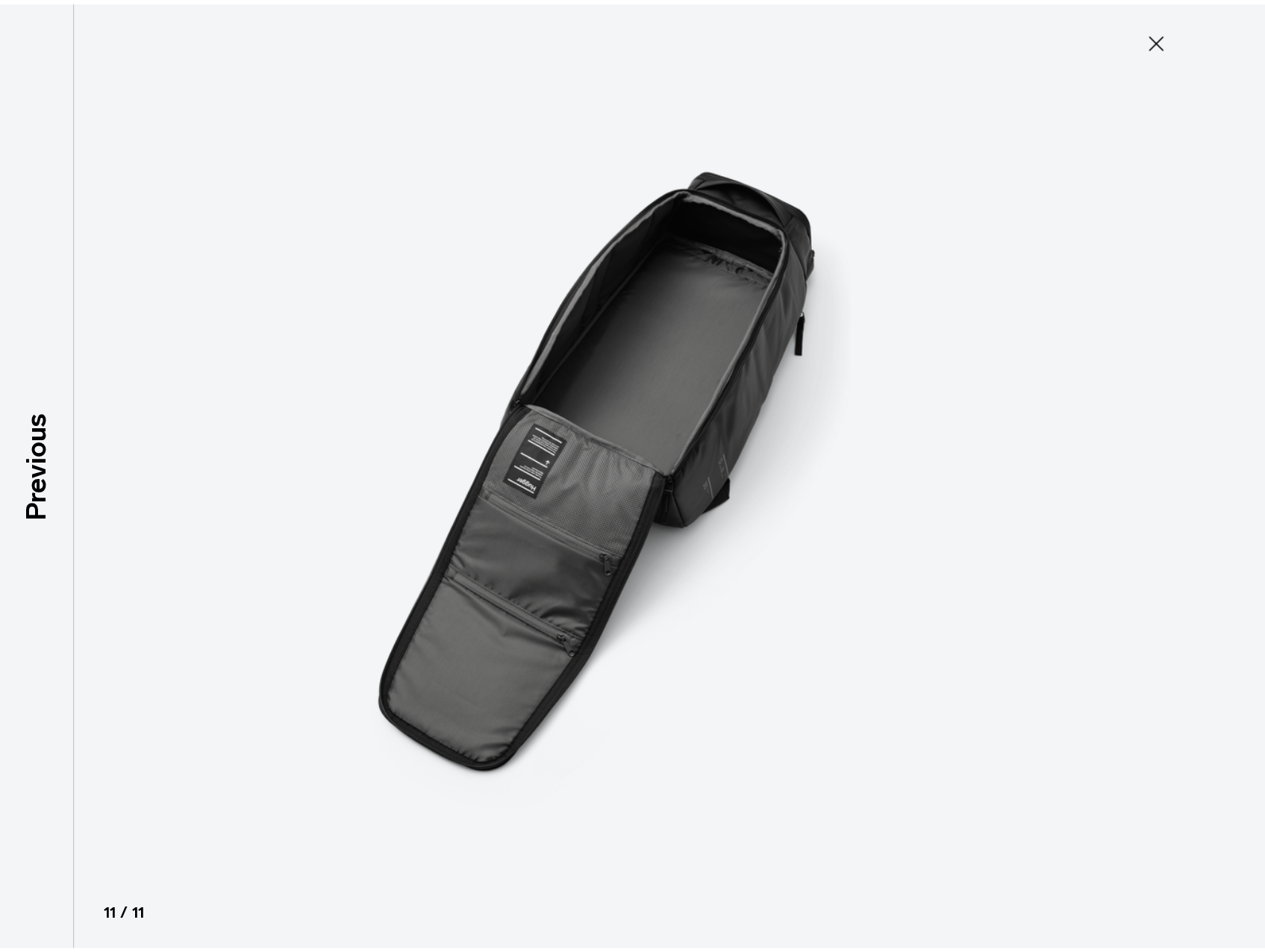
scroll to position [283, 0]
type button "Close"
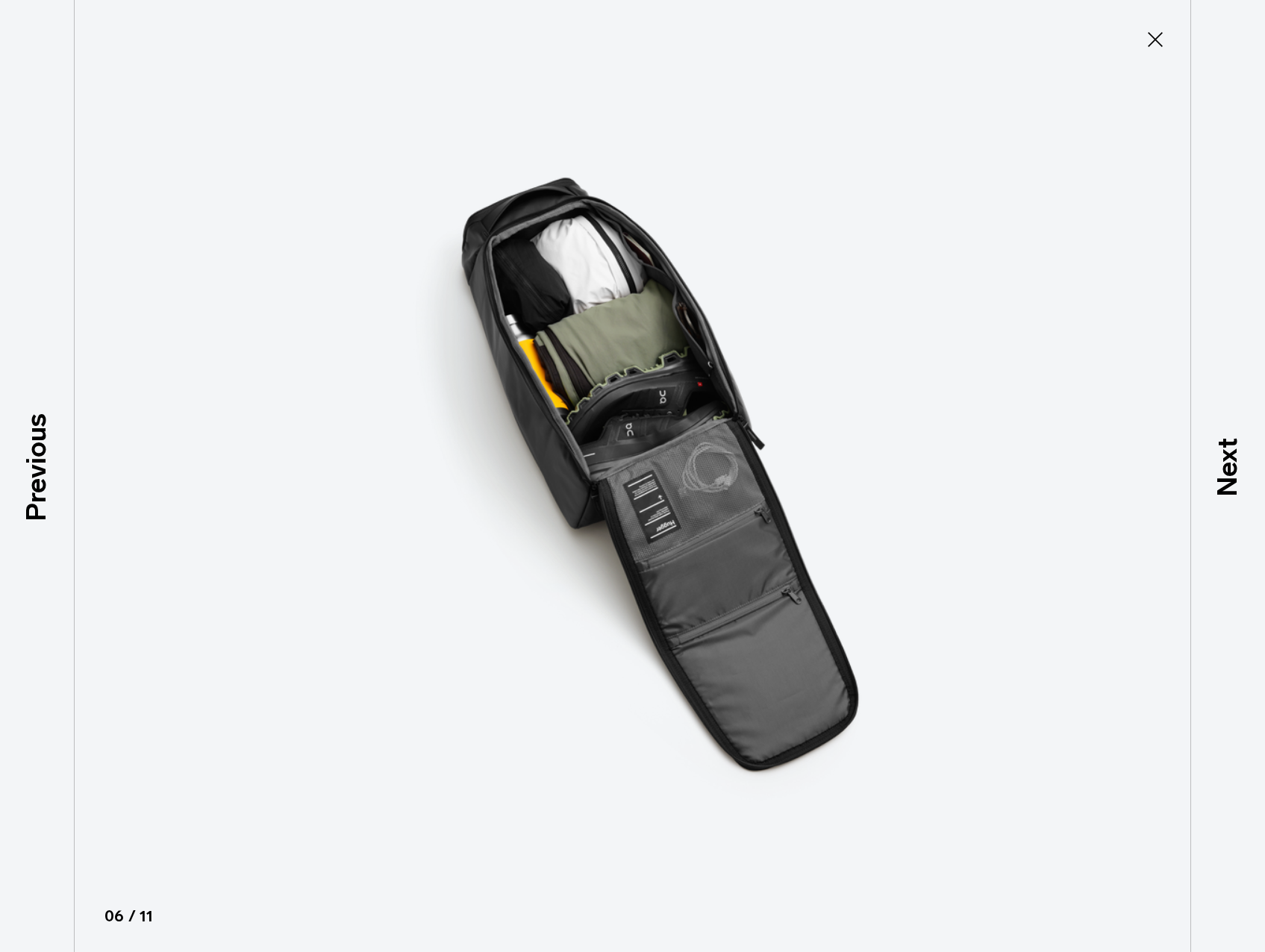
scroll to position [291, 0]
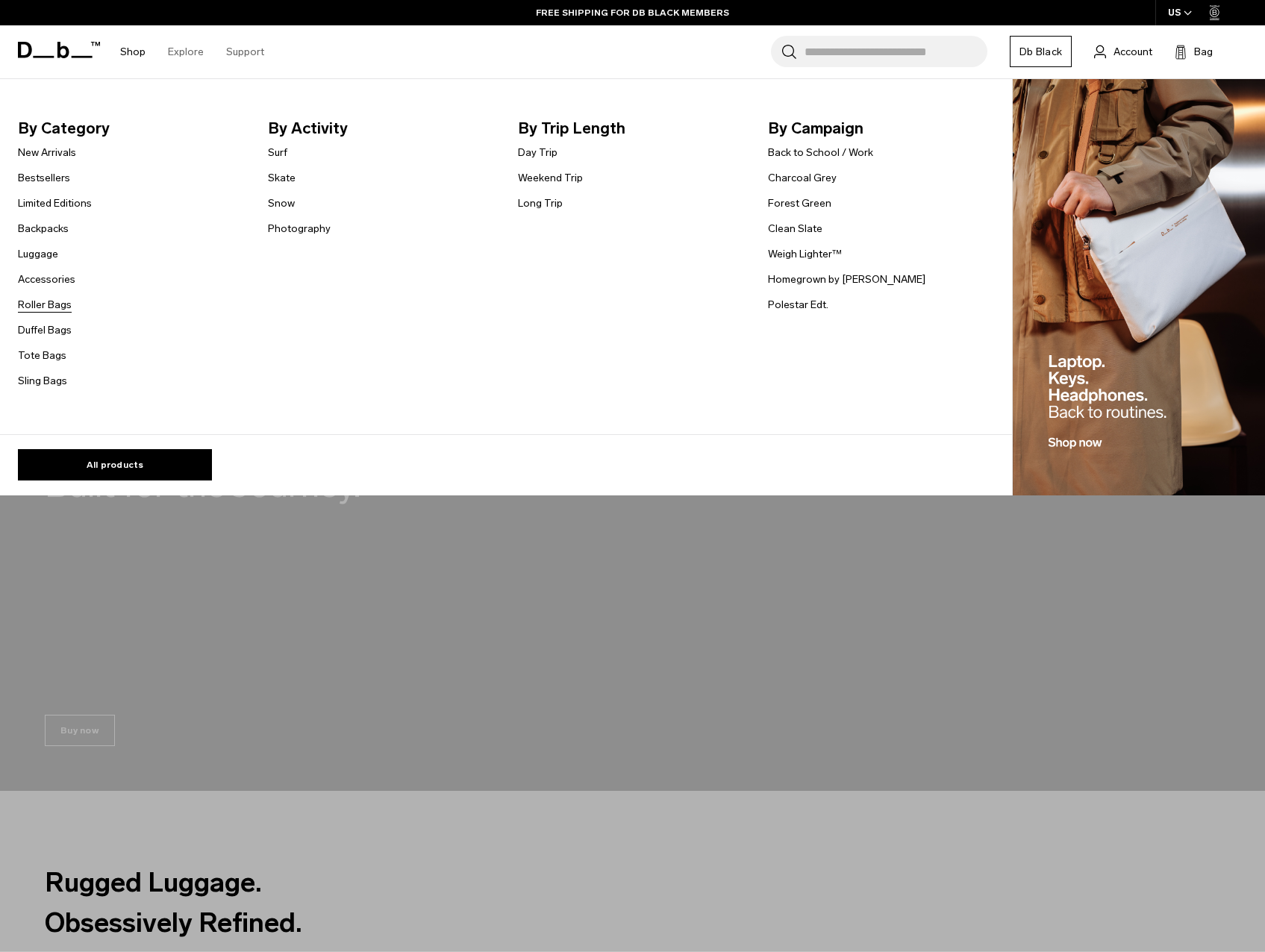
click at [56, 306] on link "Roller Bags" at bounding box center [44, 304] width 54 height 16
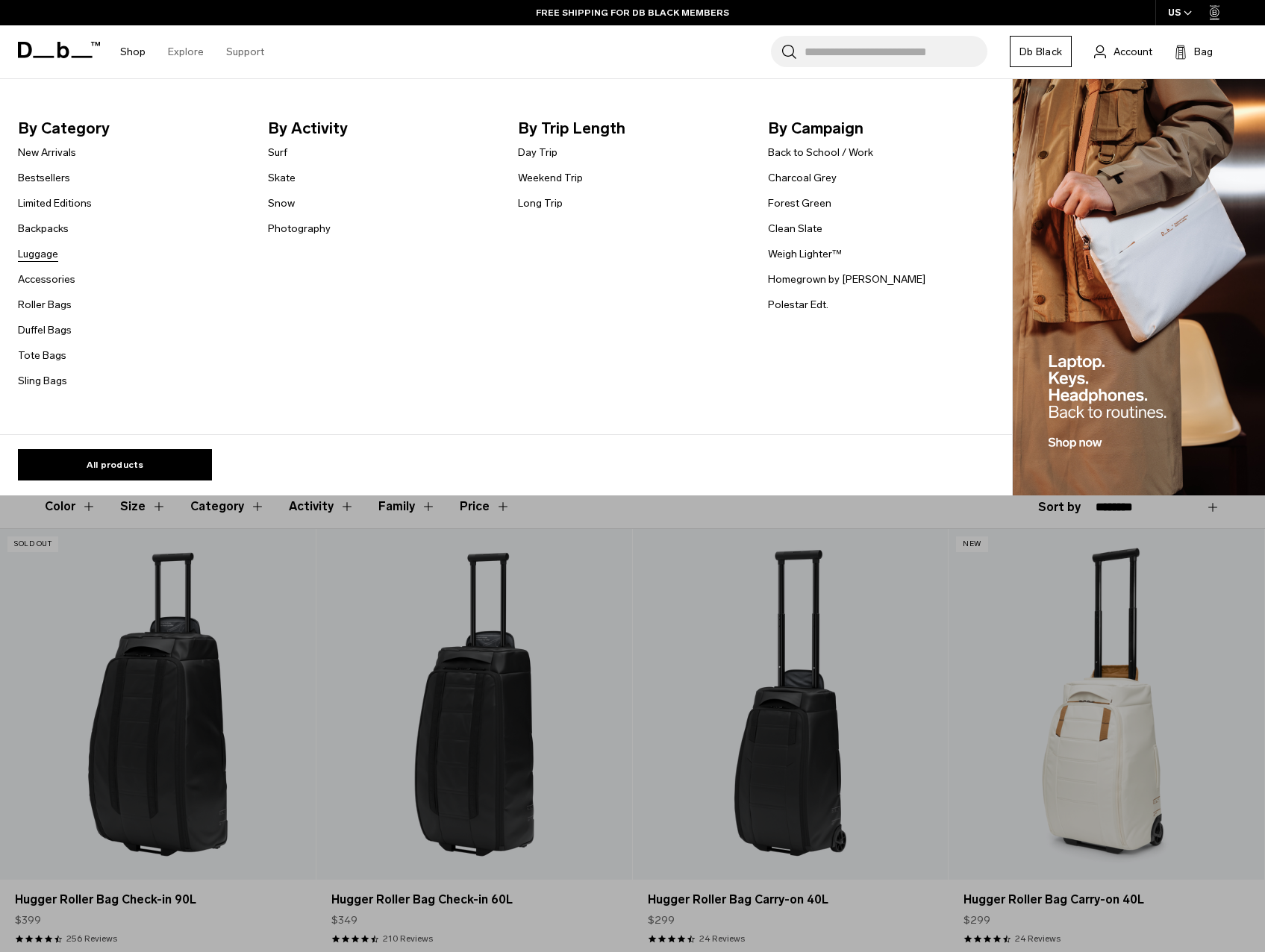
click at [38, 250] on link "Luggage" at bounding box center [38, 254] width 40 height 16
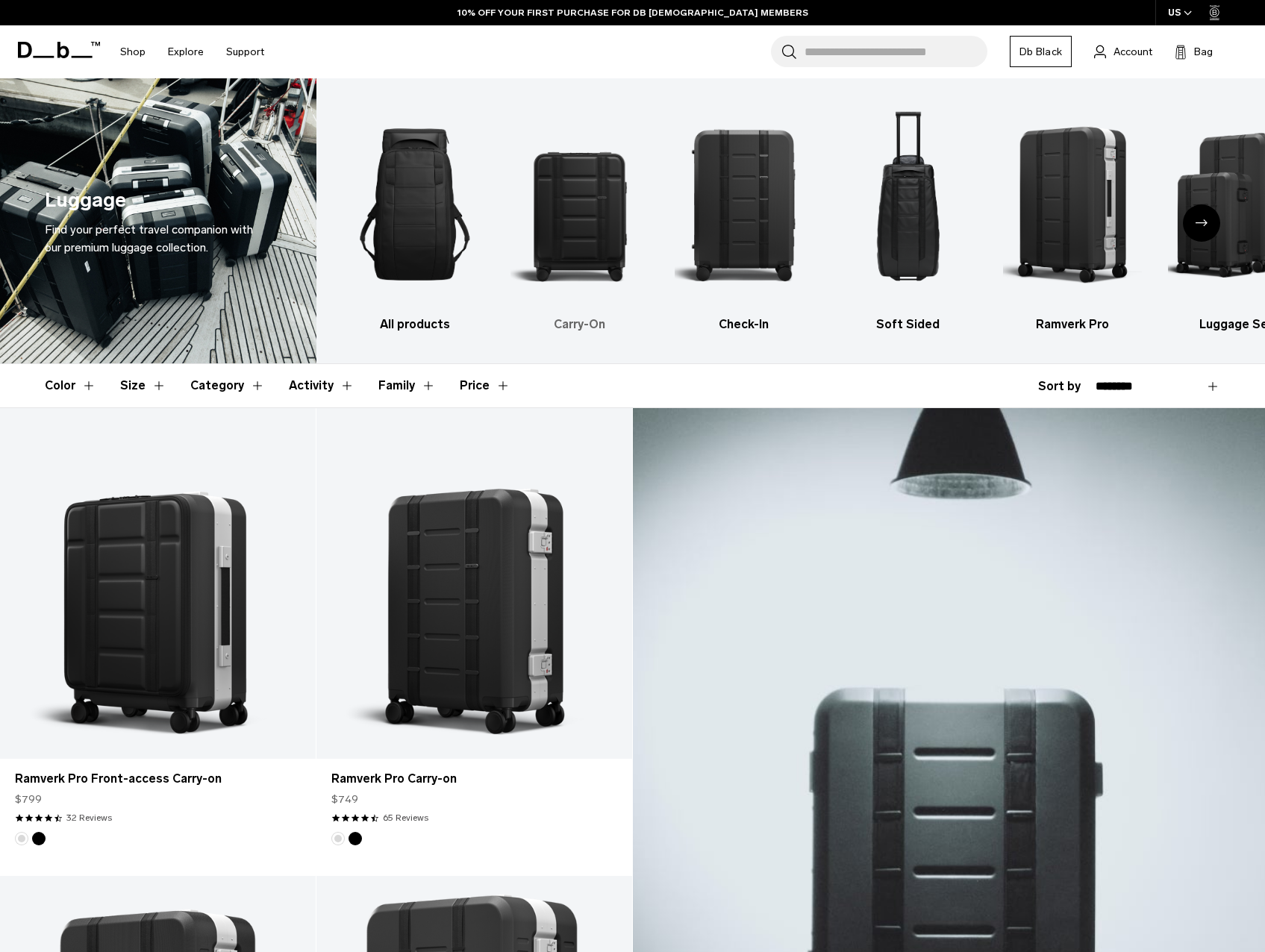
click at [581, 210] on img "2 / 6" at bounding box center [579, 204] width 138 height 207
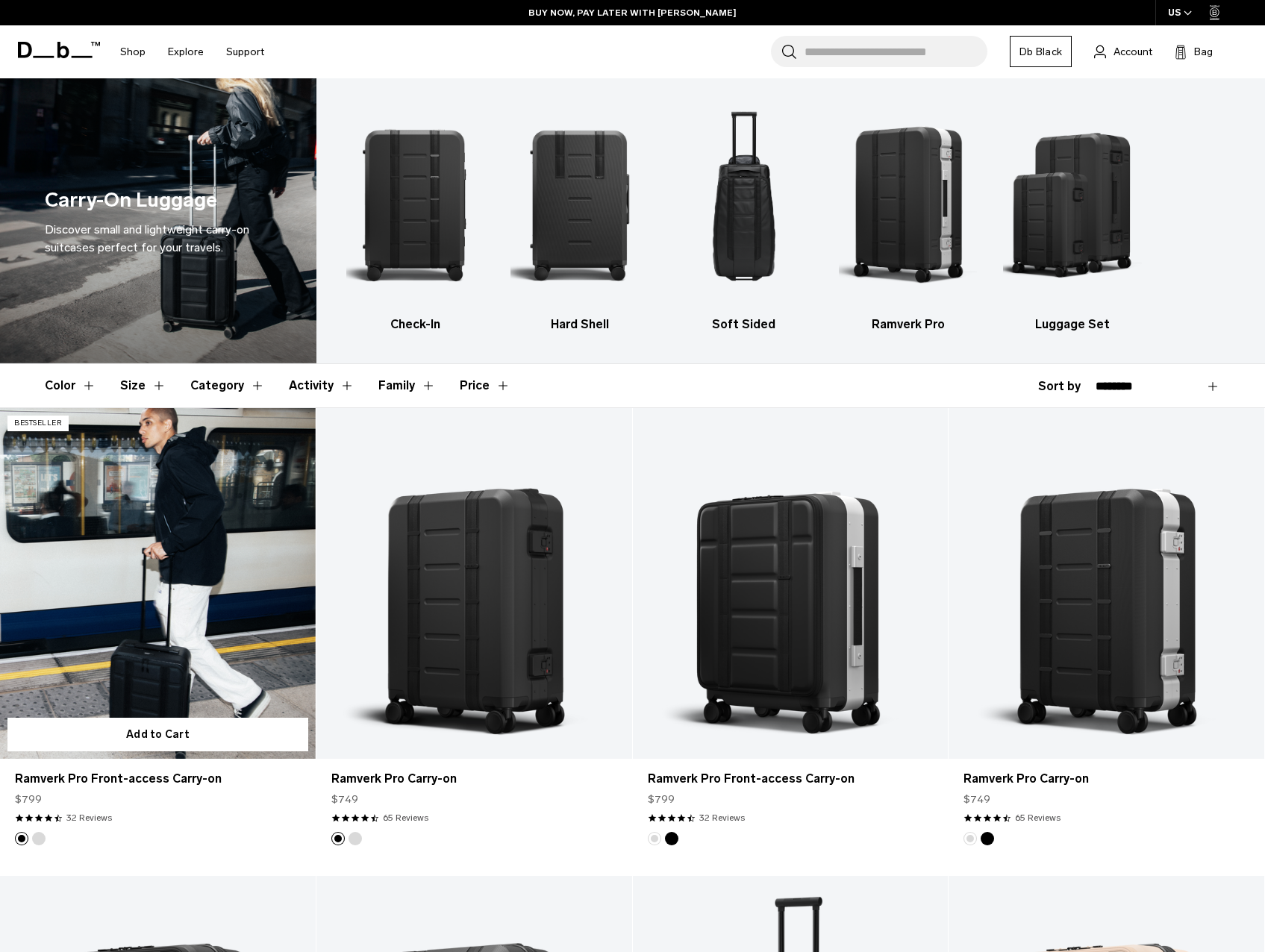
click at [179, 624] on link "Ramverk Pro Front-access Carry-on" at bounding box center [158, 583] width 316 height 351
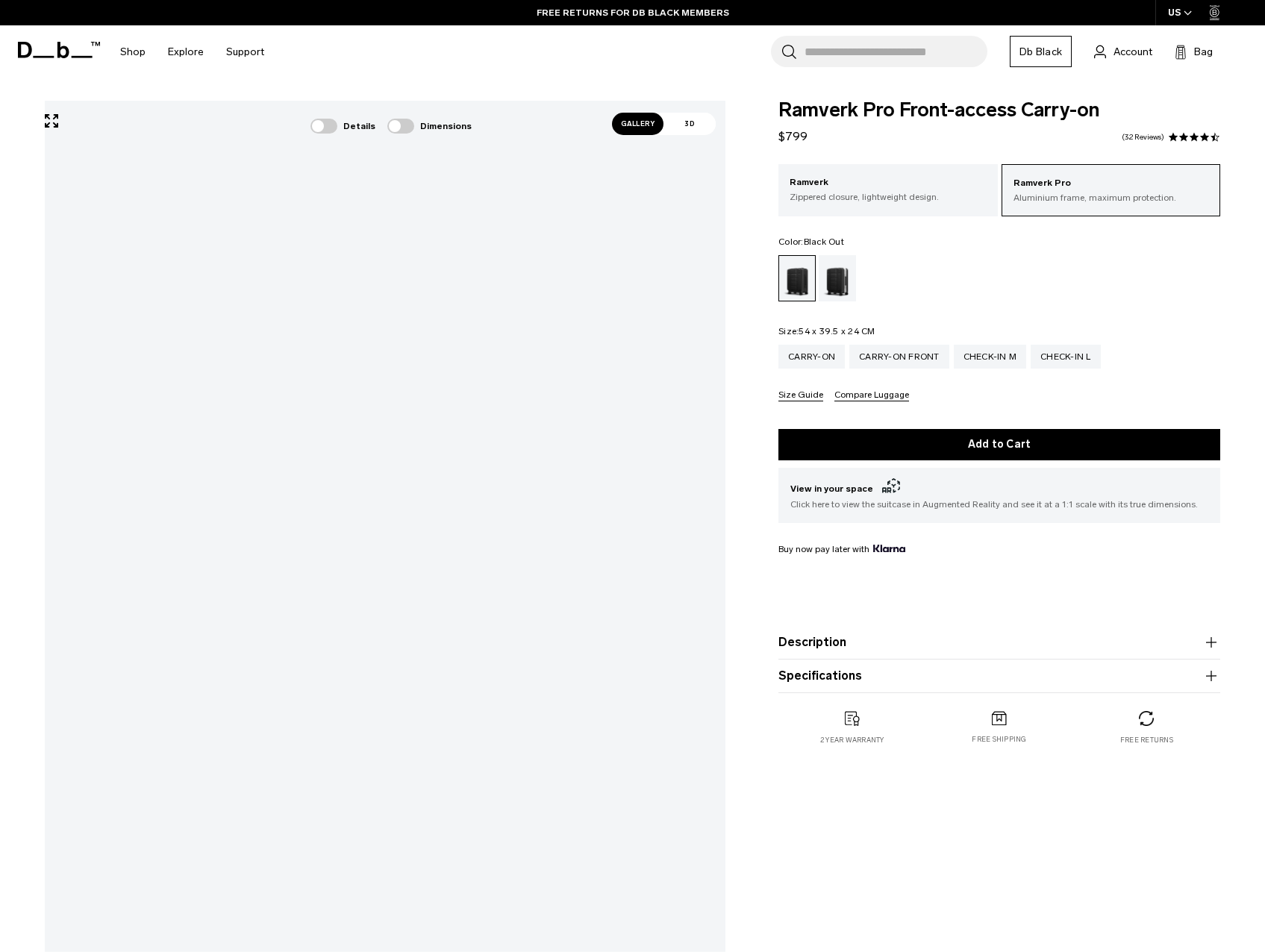
click at [963, 540] on div "Gallery 3D Details Dimensions 01 / 11 Bestseller" at bounding box center [632, 559] width 1265 height 916
click at [838, 240] on div "Gallery 3D Details Dimensions 01 / 11 Bestseller" at bounding box center [632, 559] width 1265 height 916
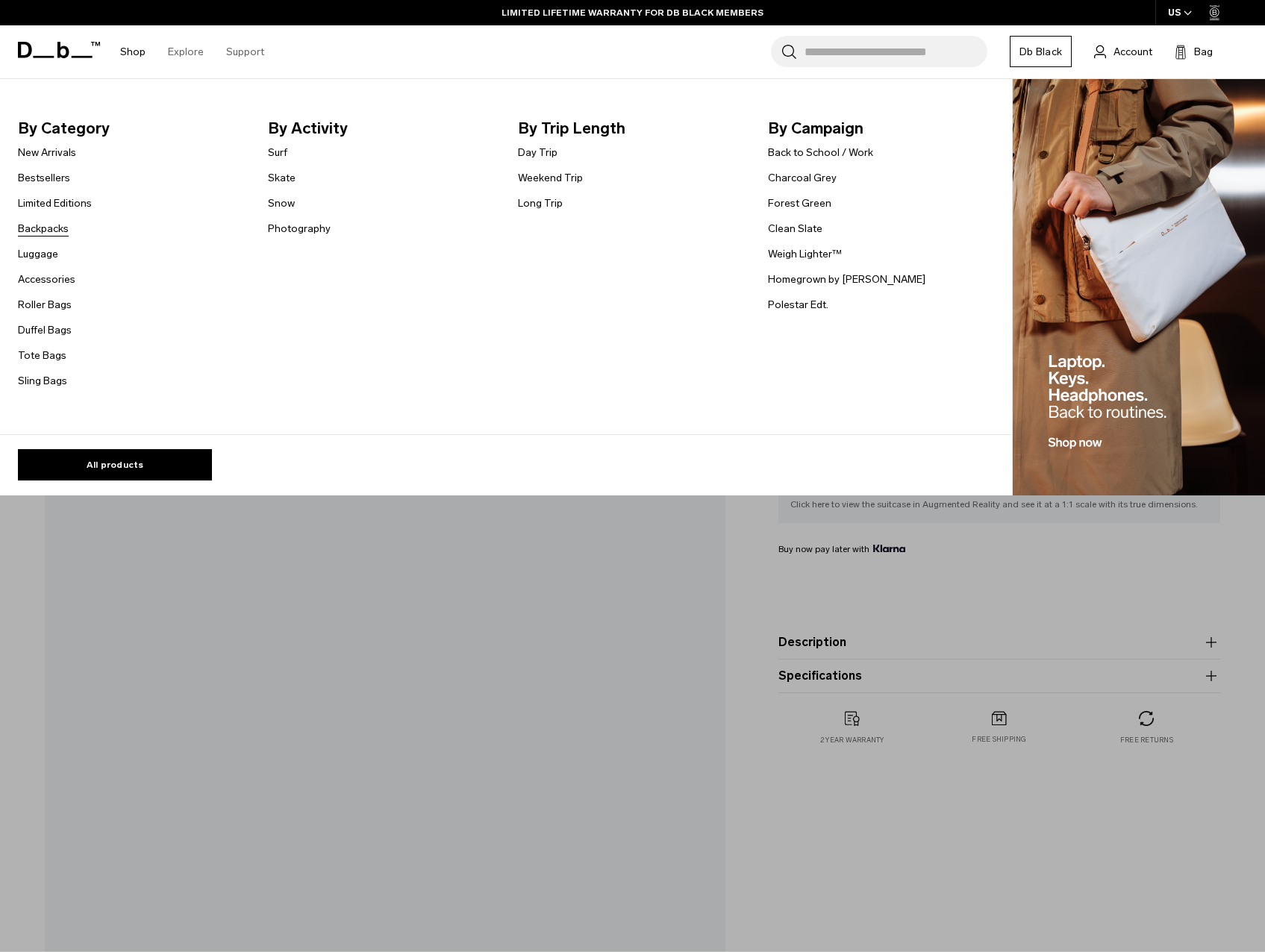
click at [54, 225] on link "Backpacks" at bounding box center [43, 229] width 51 height 16
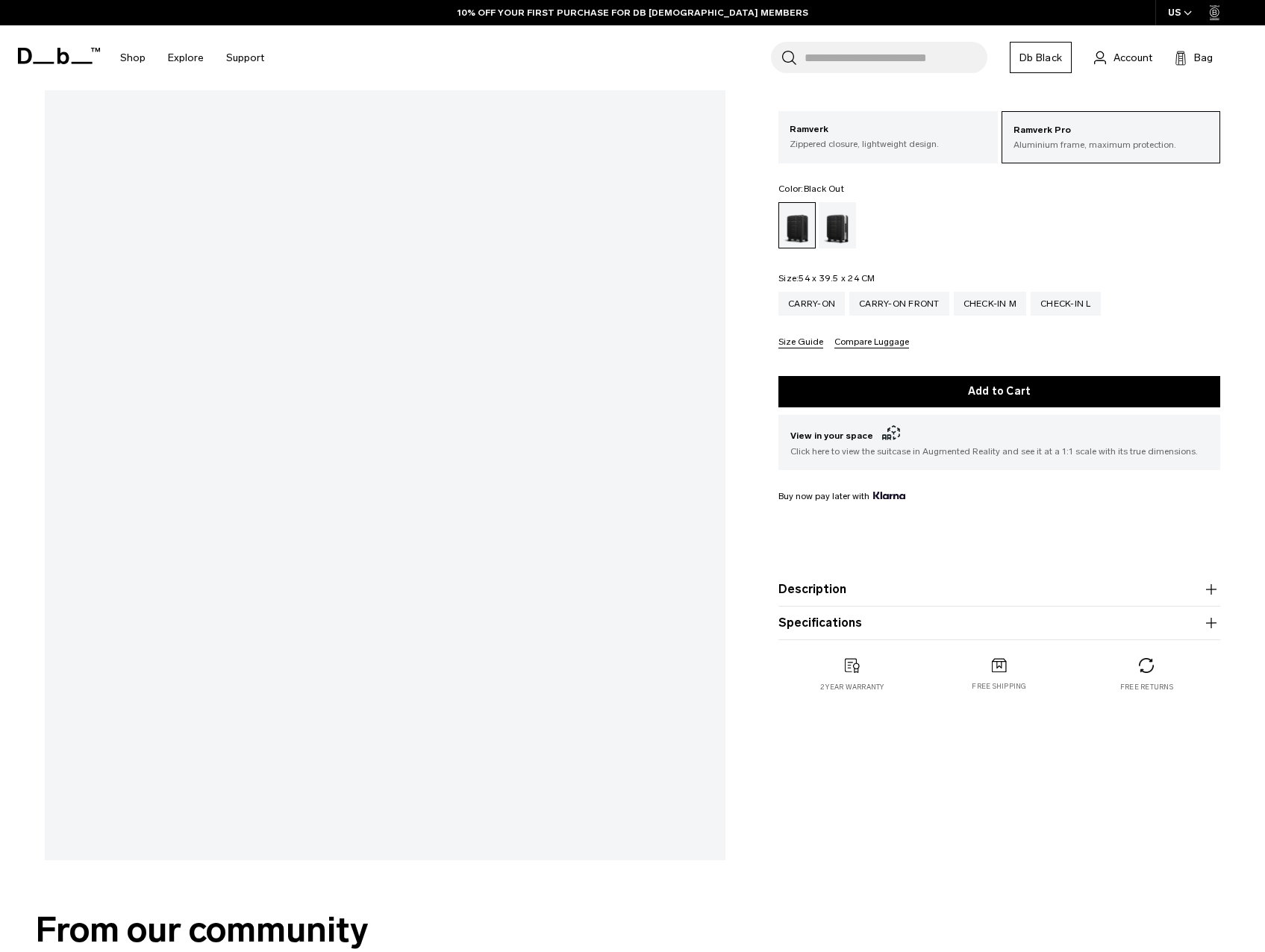
scroll to position [298, 0]
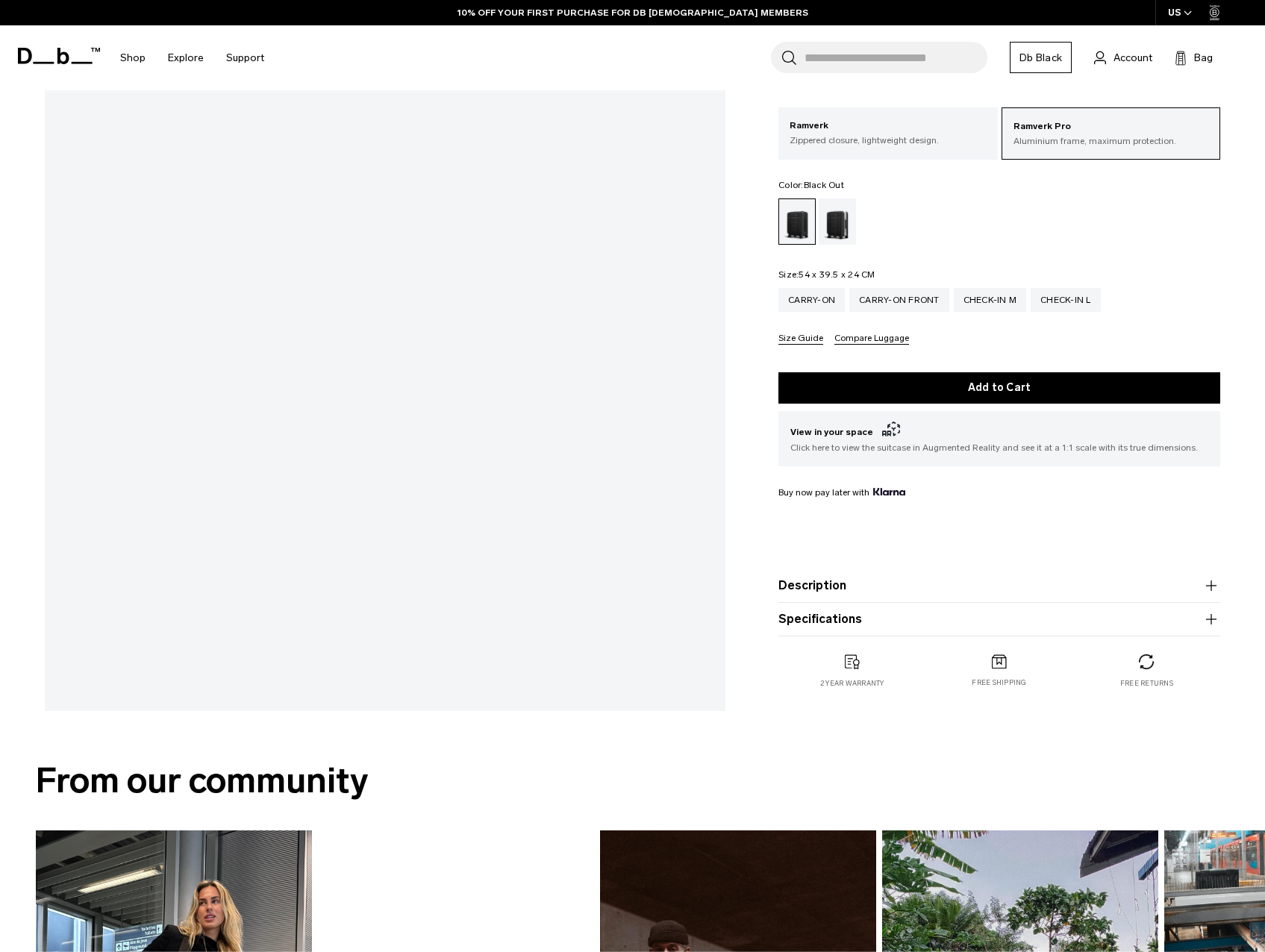
click at [853, 631] on product-accordion "Specifications Volume 36 Litres Dimensions 54 x 39.5 x 24 CM (H x W x D) Weight…" at bounding box center [999, 619] width 442 height 33
click at [847, 587] on button "Description" at bounding box center [999, 585] width 442 height 18
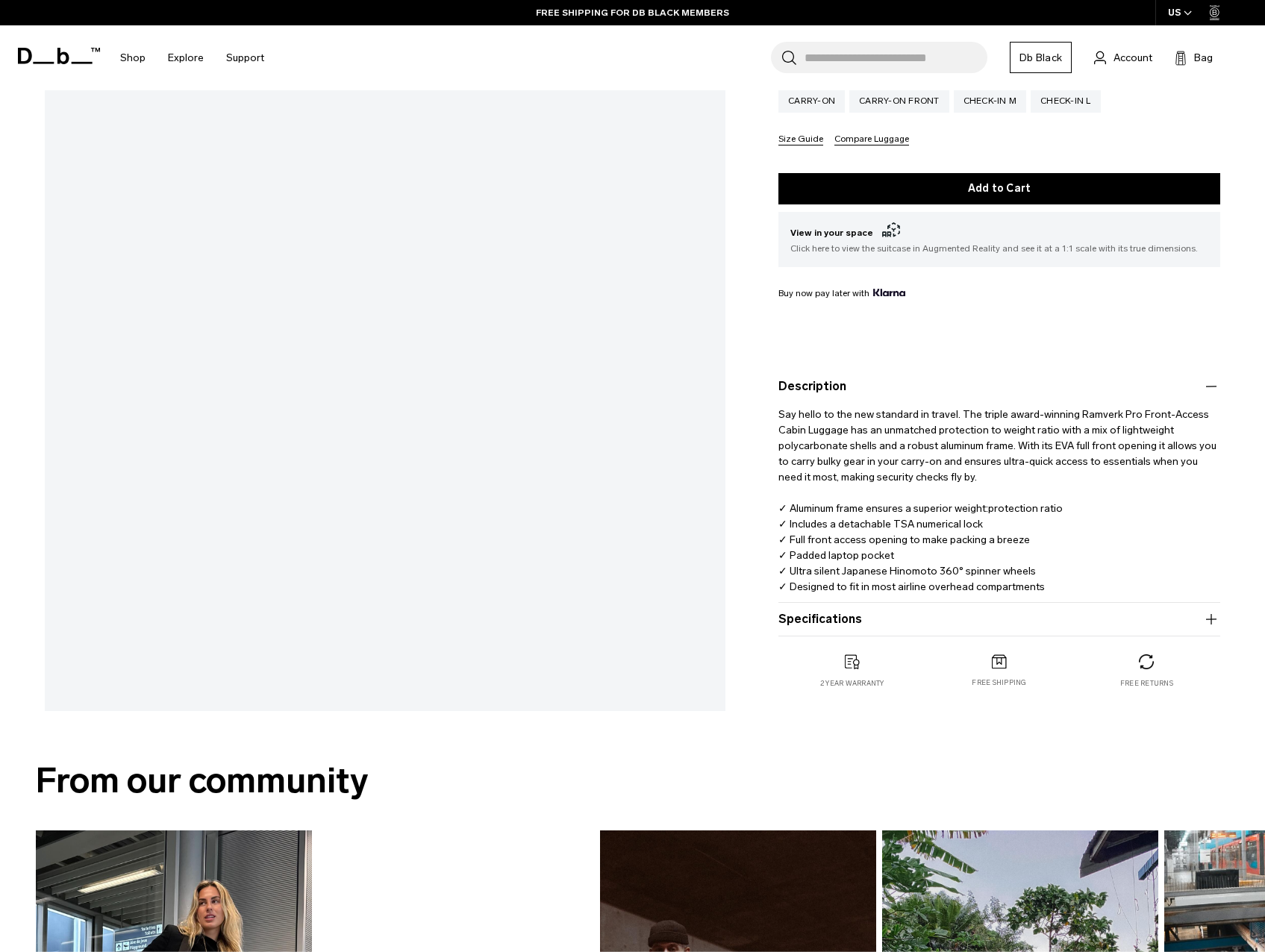
click at [820, 620] on button "Specifications" at bounding box center [999, 619] width 442 height 18
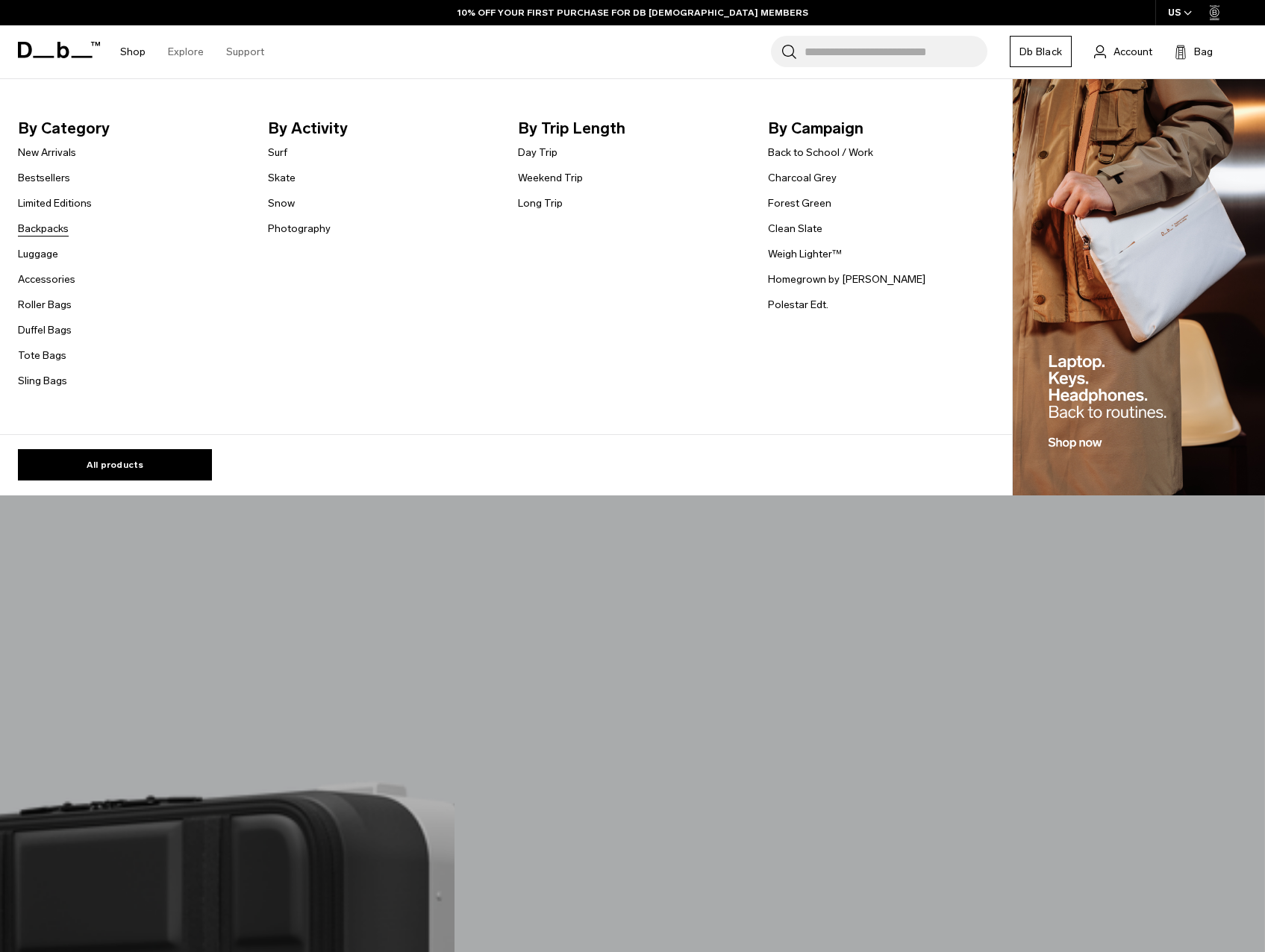
click at [54, 233] on link "Backpacks" at bounding box center [43, 229] width 51 height 16
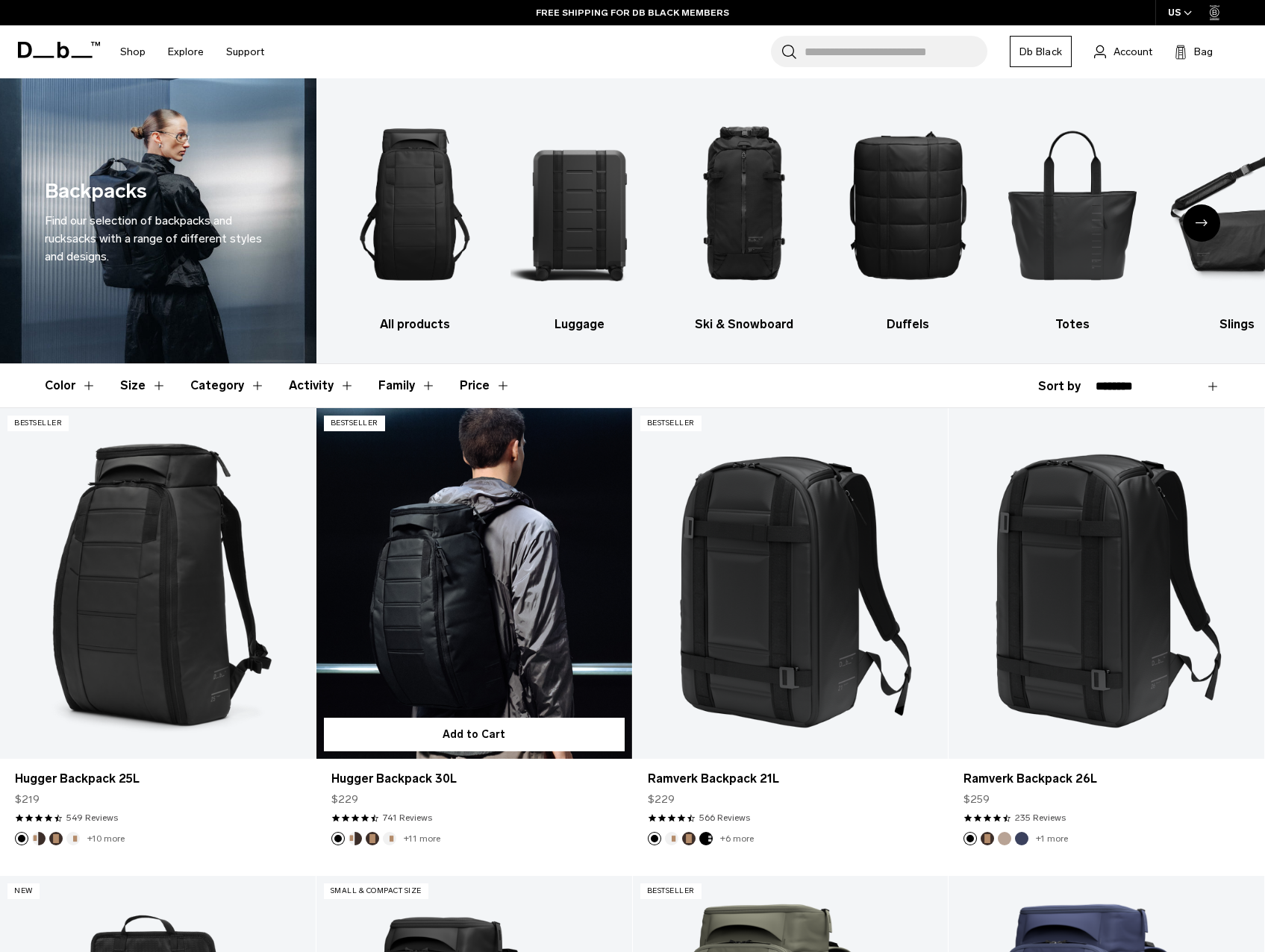
click at [522, 598] on link "Hugger Backpack 30L" at bounding box center [475, 583] width 316 height 351
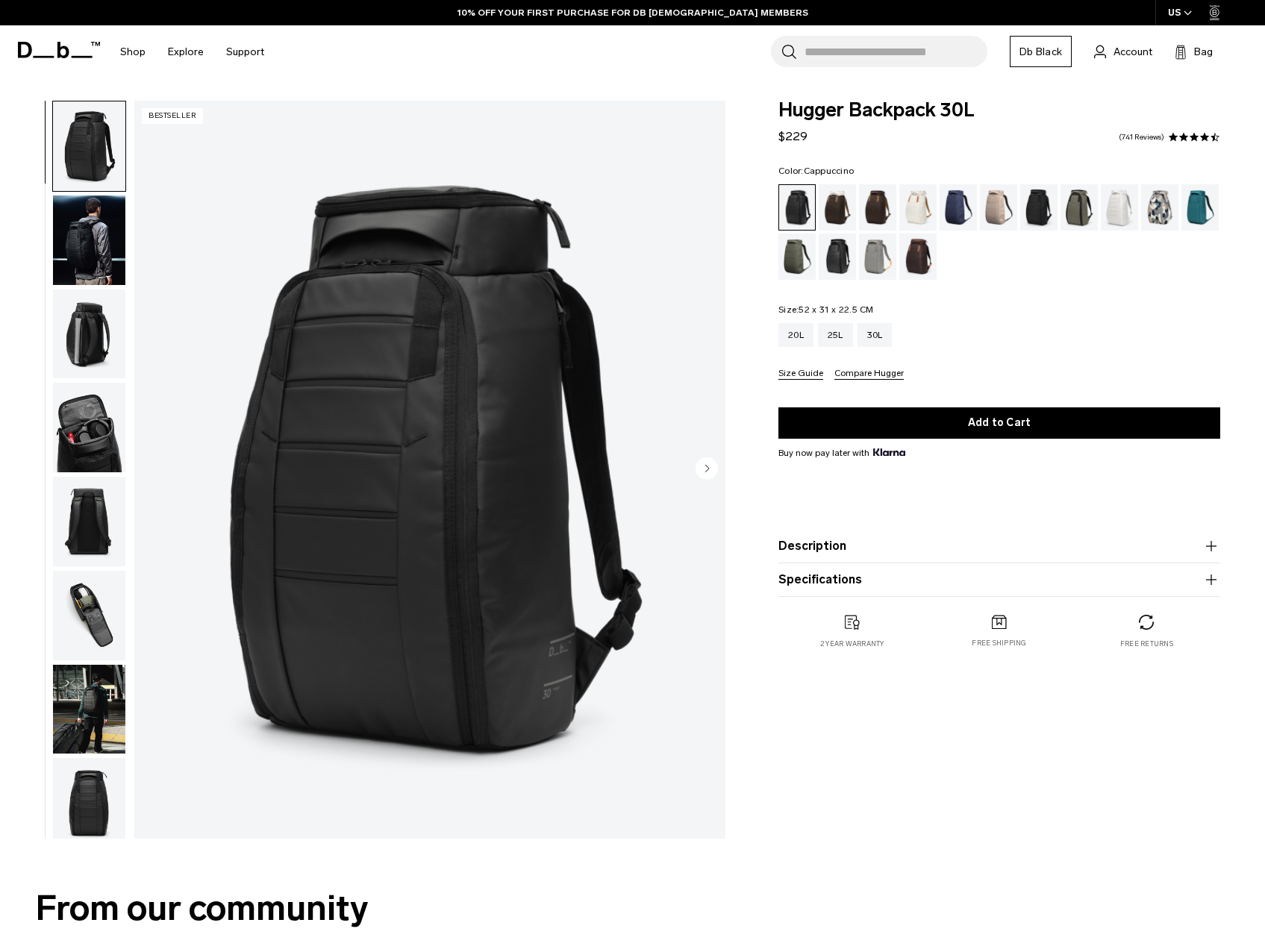
click at [838, 205] on div "Cappuccino" at bounding box center [837, 207] width 38 height 47
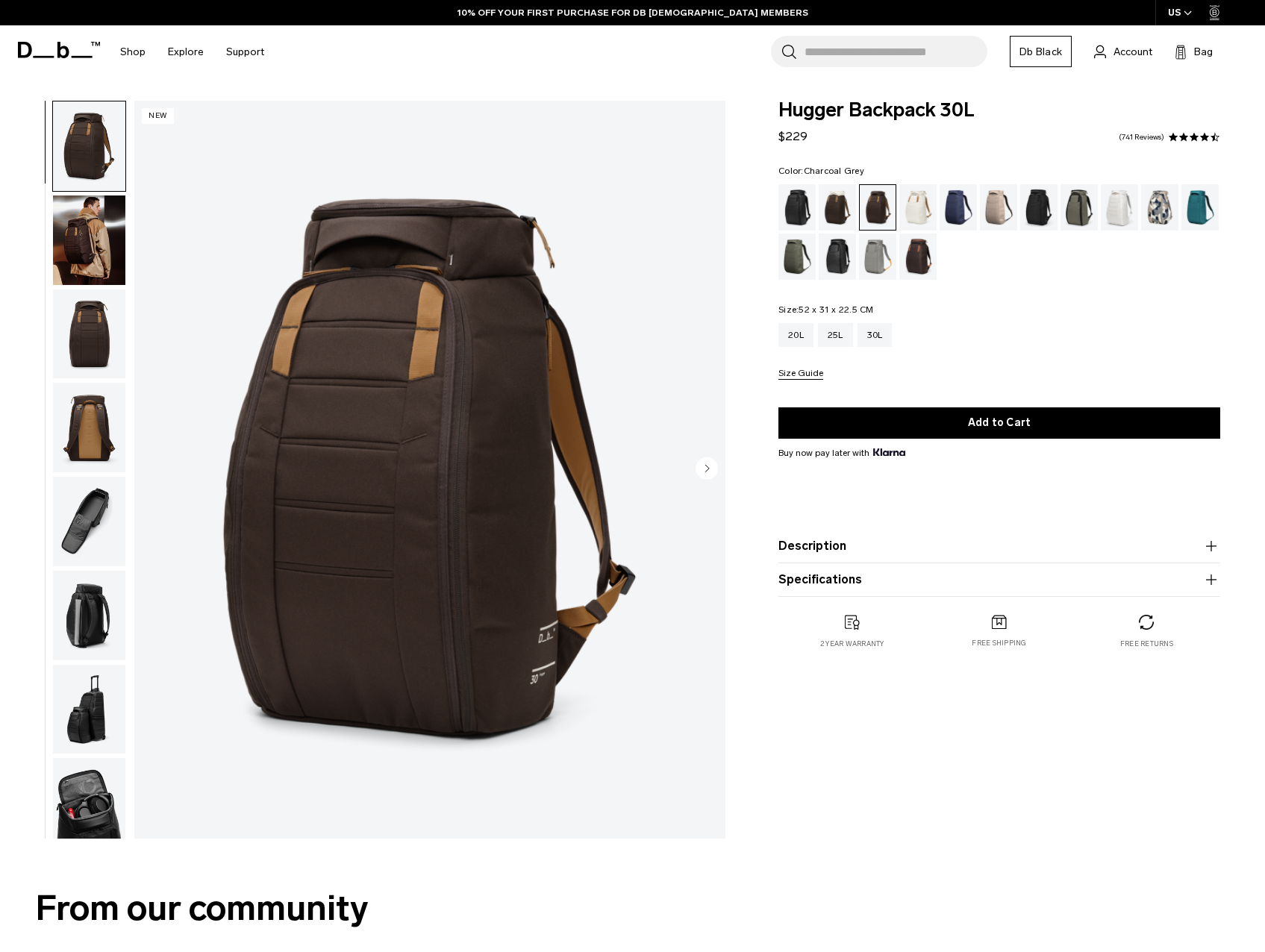
click at [1045, 211] on div "Charcoal Grey" at bounding box center [1039, 207] width 38 height 47
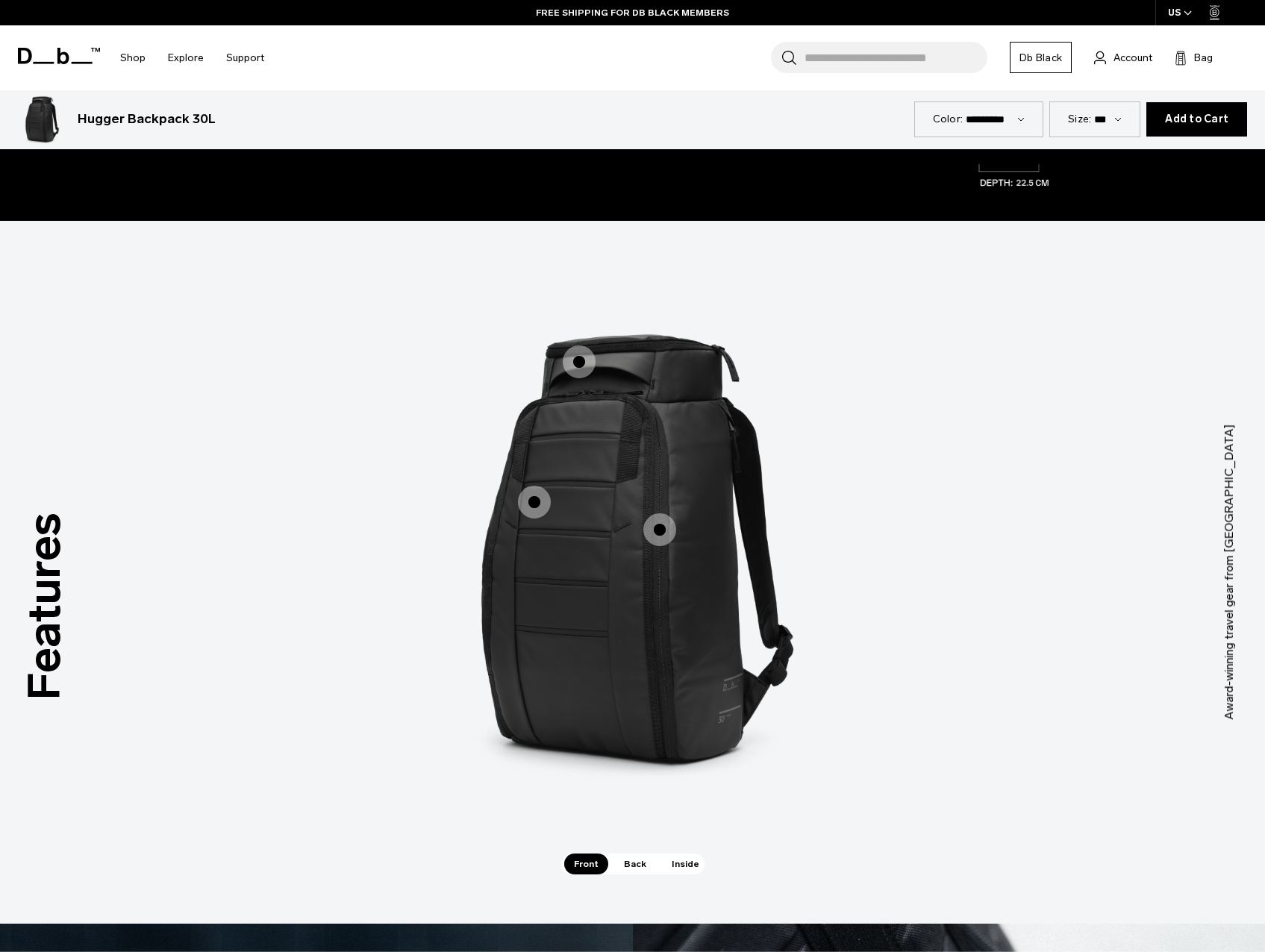
scroll to position [1791, 0]
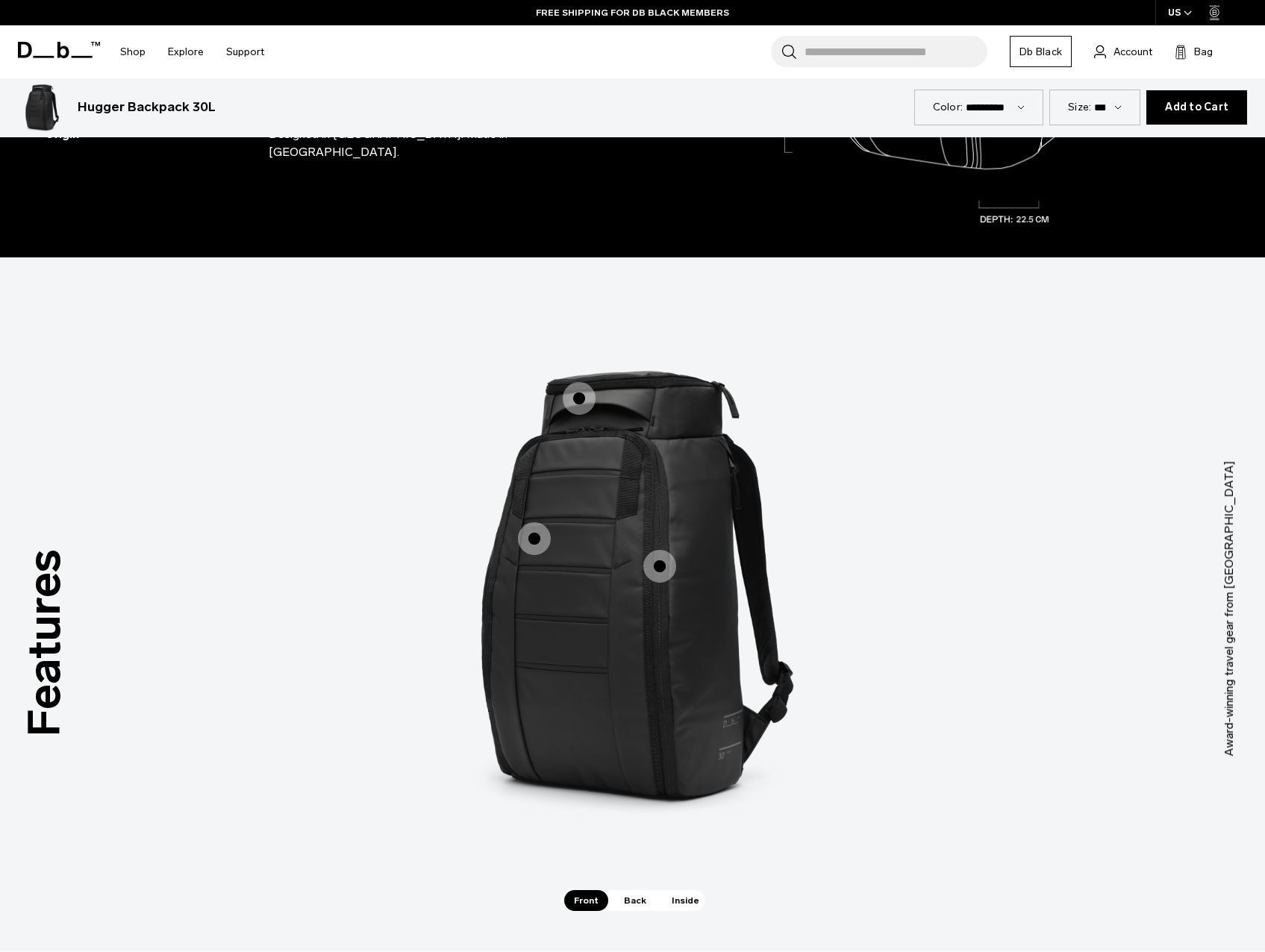
click at [660, 560] on span "1 / 3" at bounding box center [659, 566] width 32 height 32
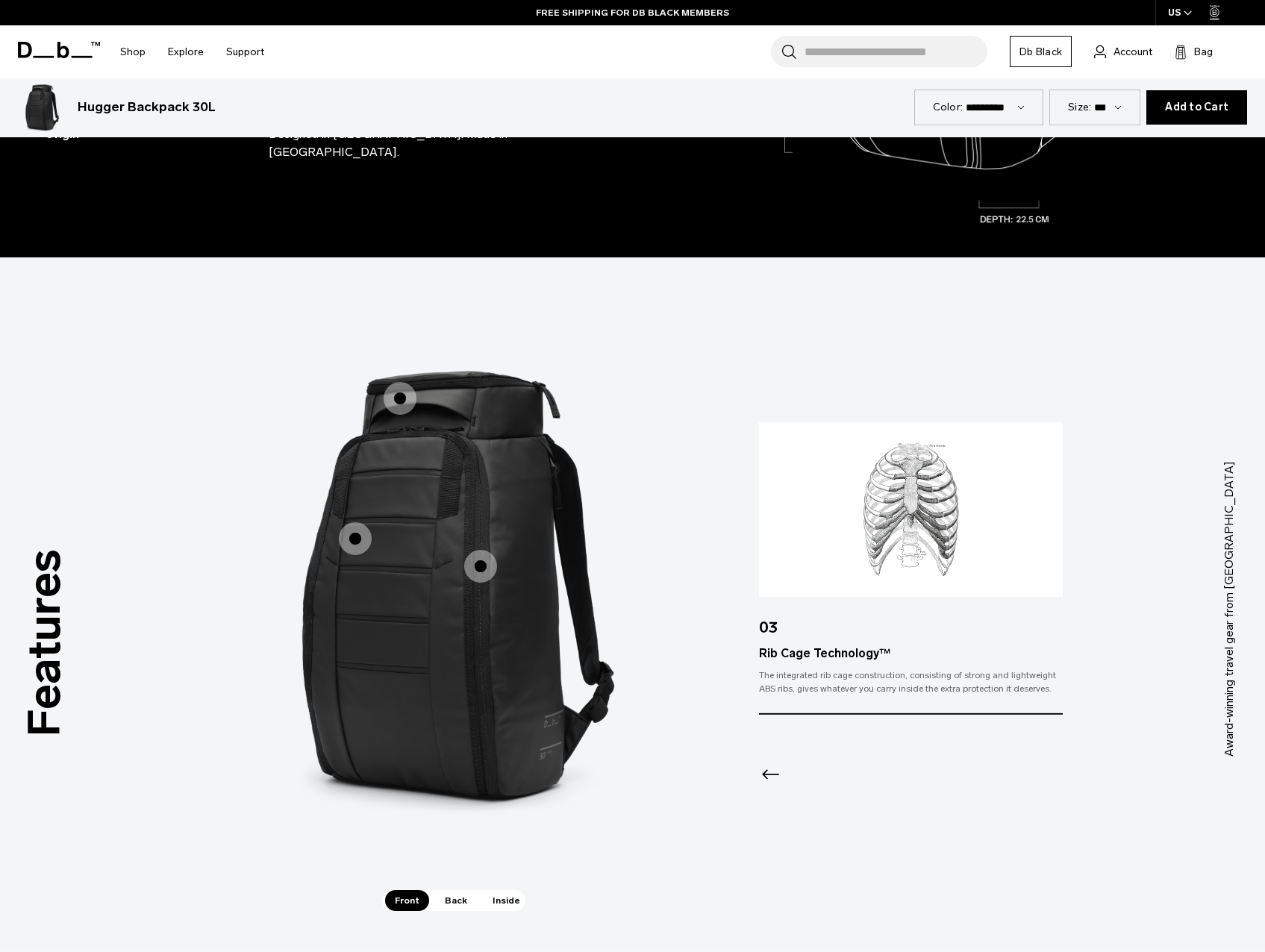
click at [361, 536] on span "1 / 3" at bounding box center [355, 538] width 32 height 32
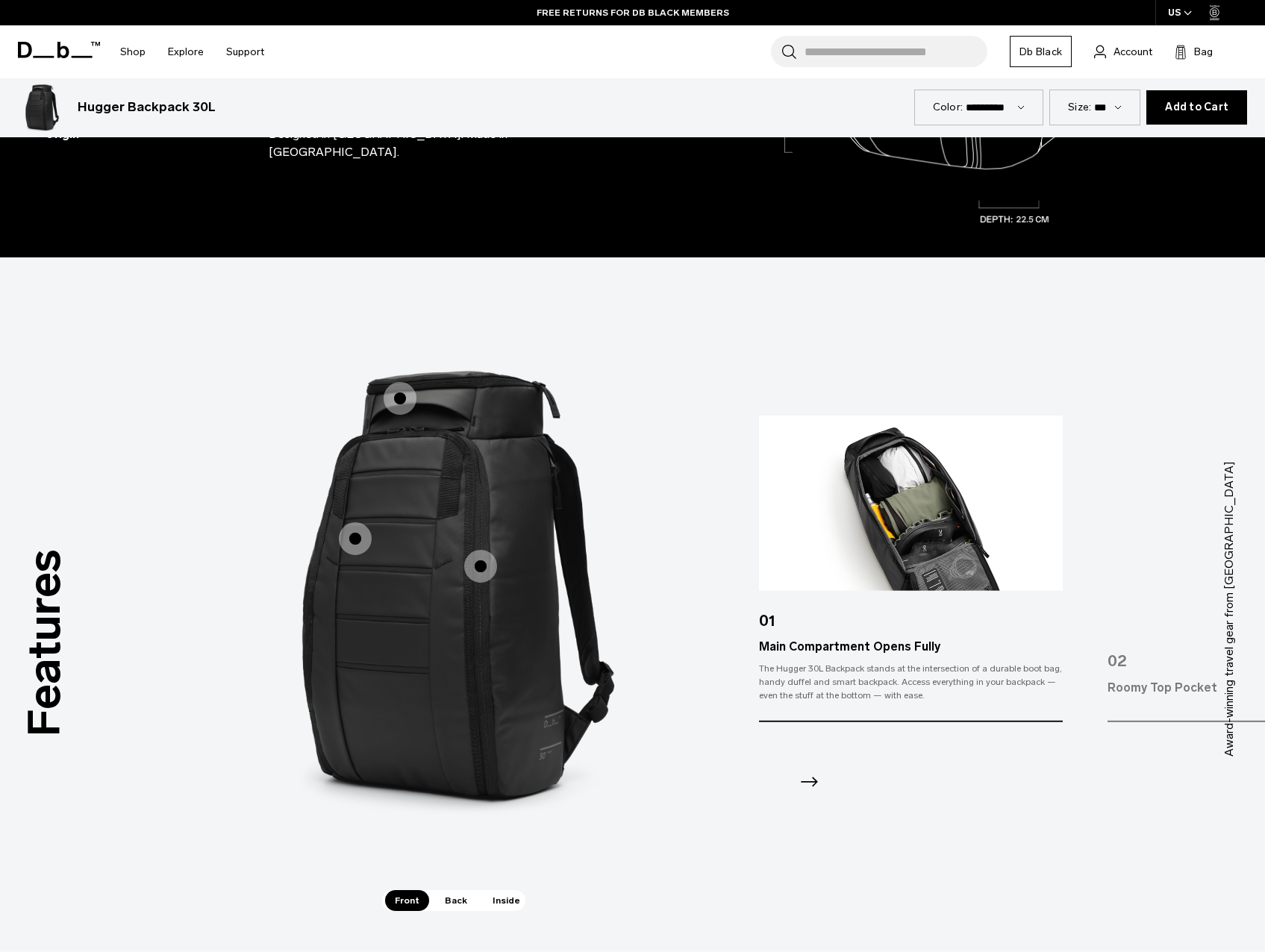
click at [406, 398] on span "1 / 3" at bounding box center [399, 397] width 32 height 32
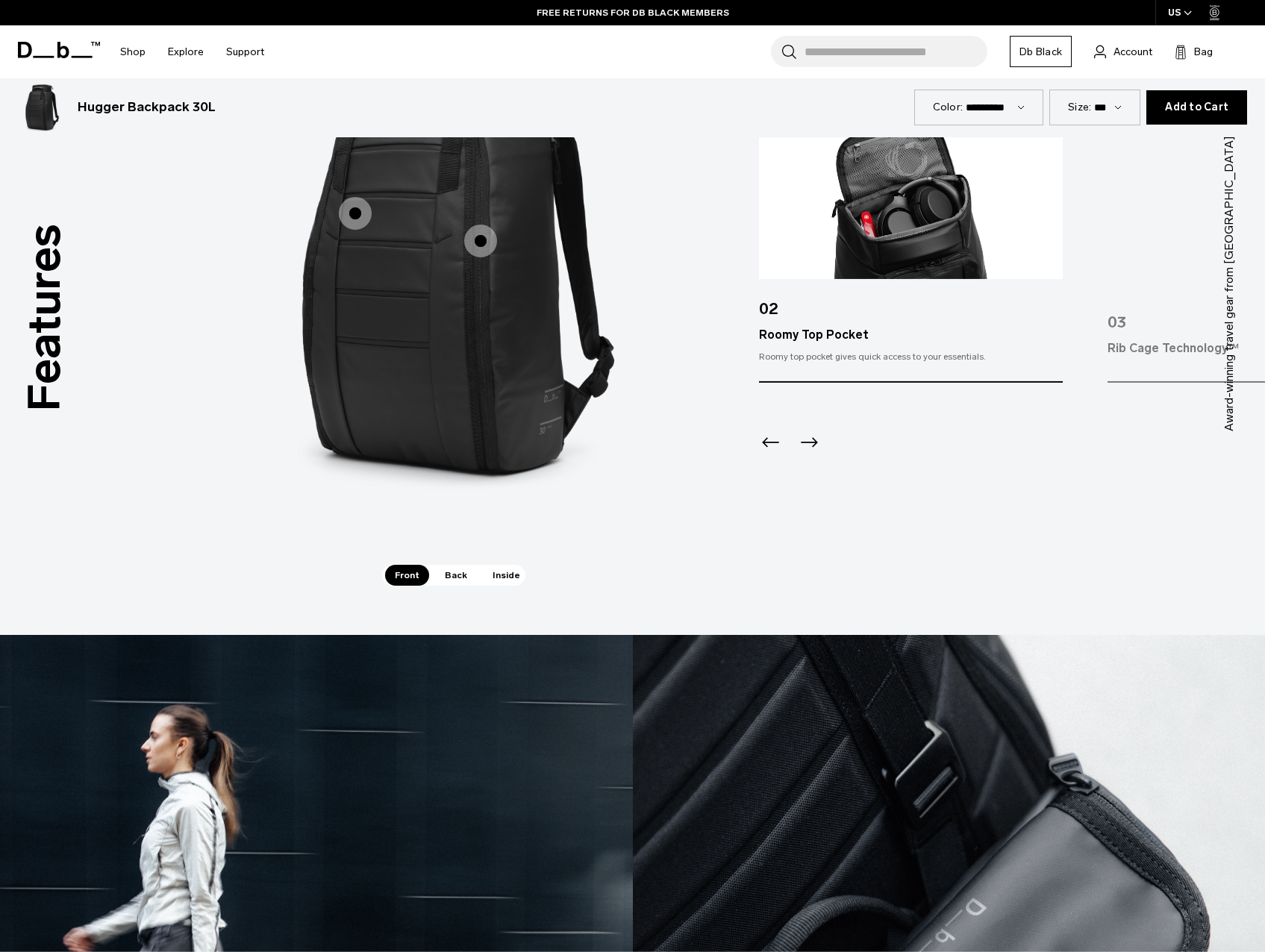
scroll to position [2164, 0]
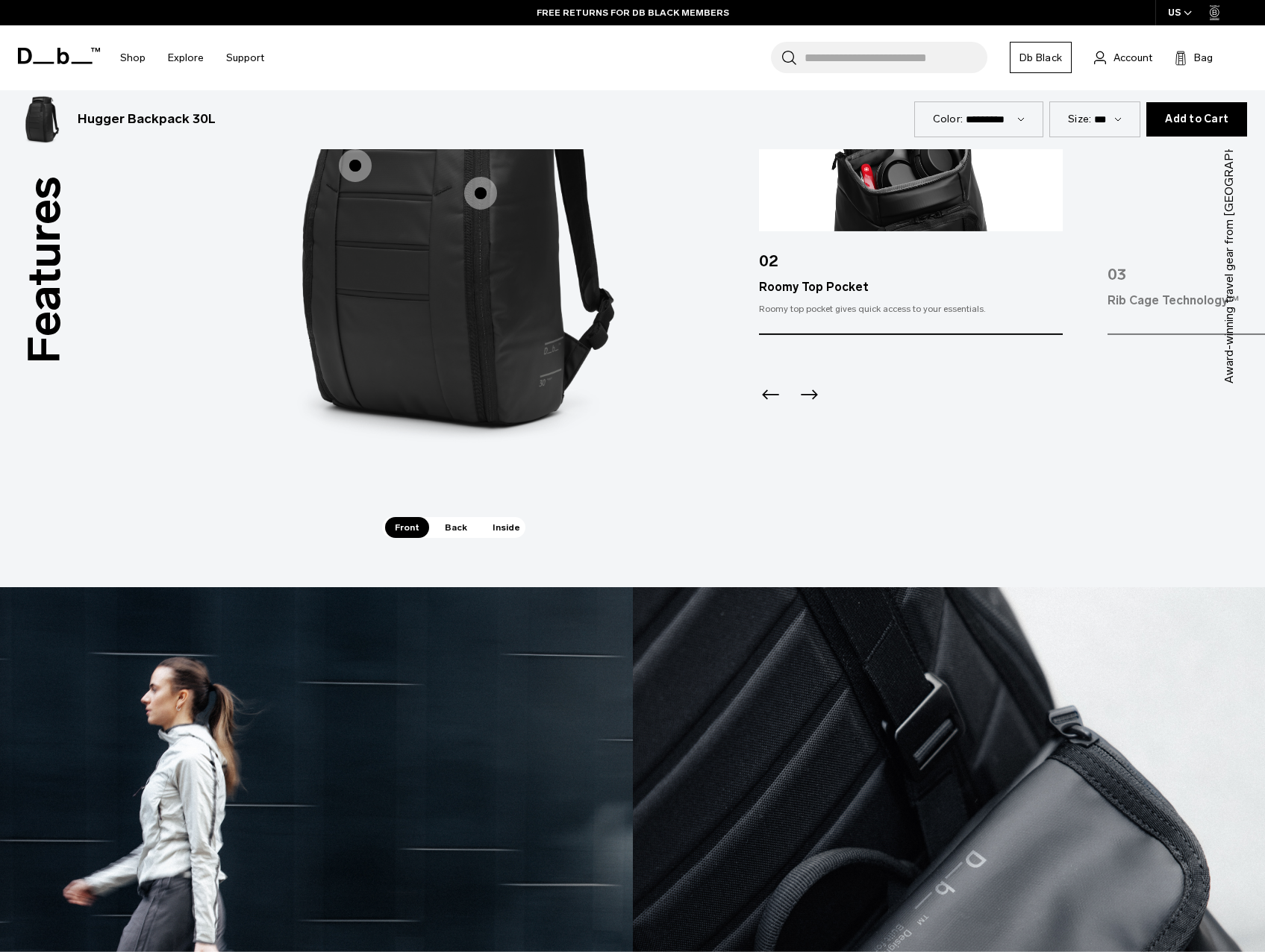
click at [460, 528] on span "Back" at bounding box center [456, 527] width 42 height 21
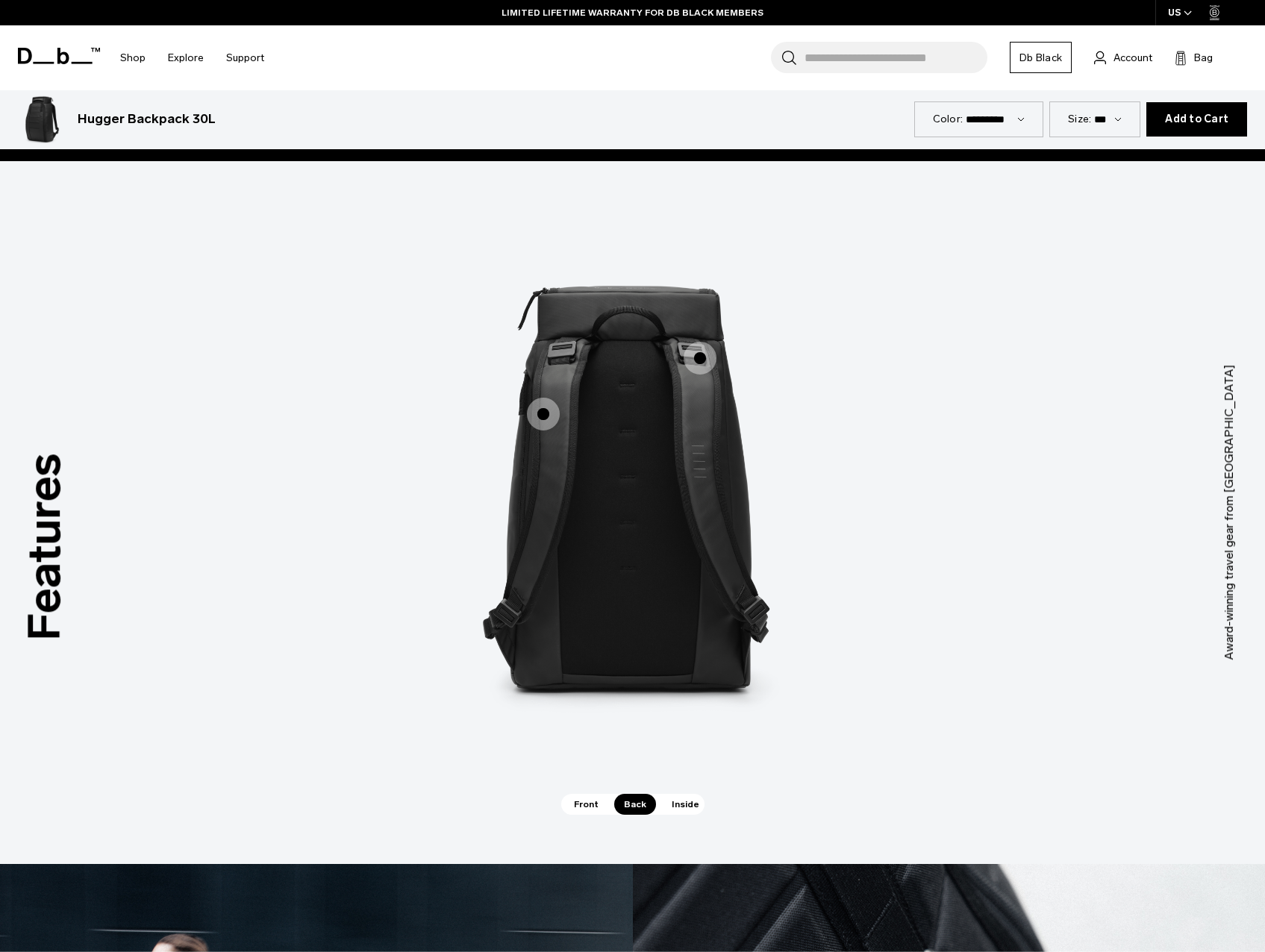
scroll to position [1865, 0]
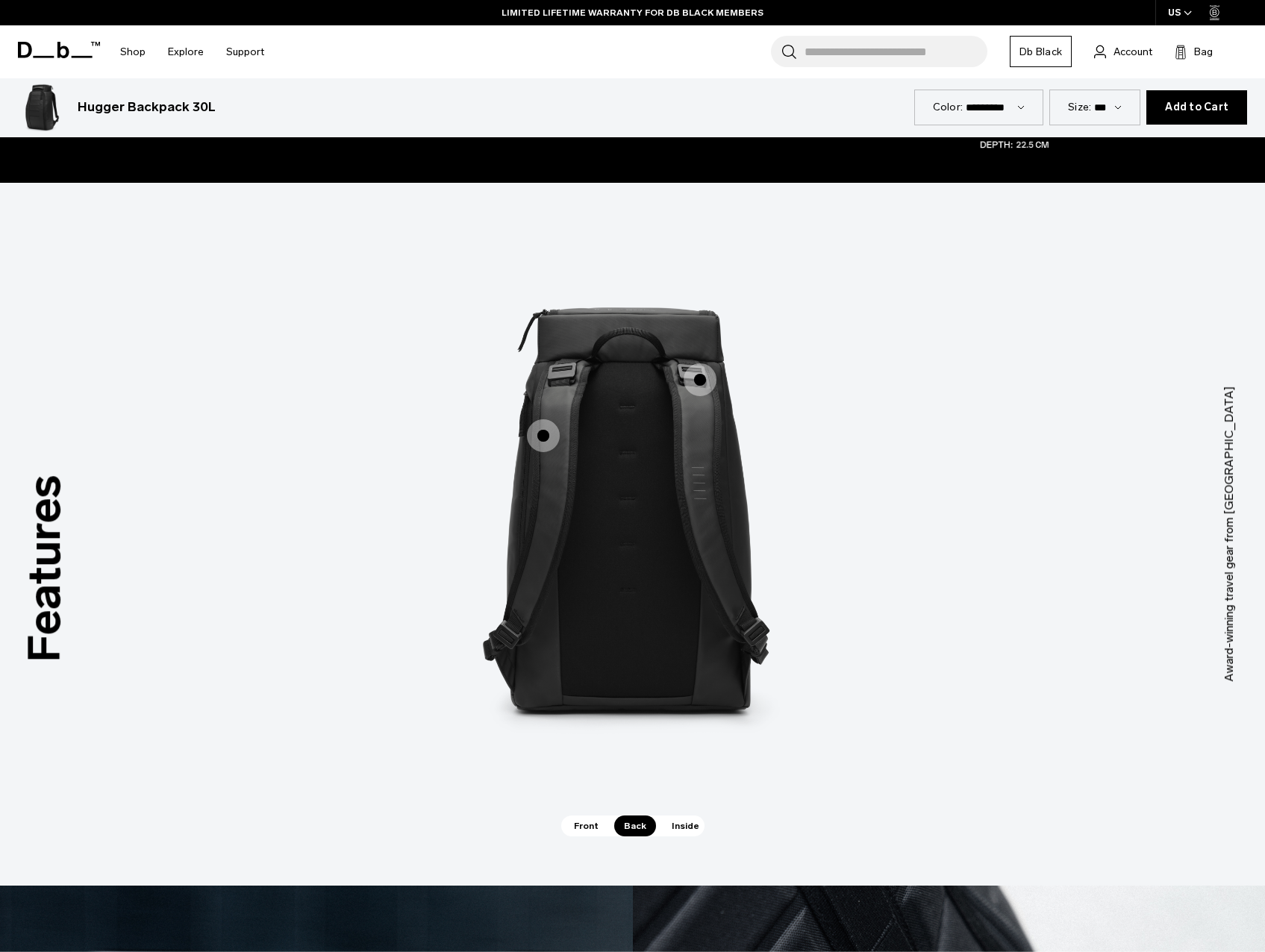
click at [676, 829] on span "Inside" at bounding box center [686, 826] width 47 height 21
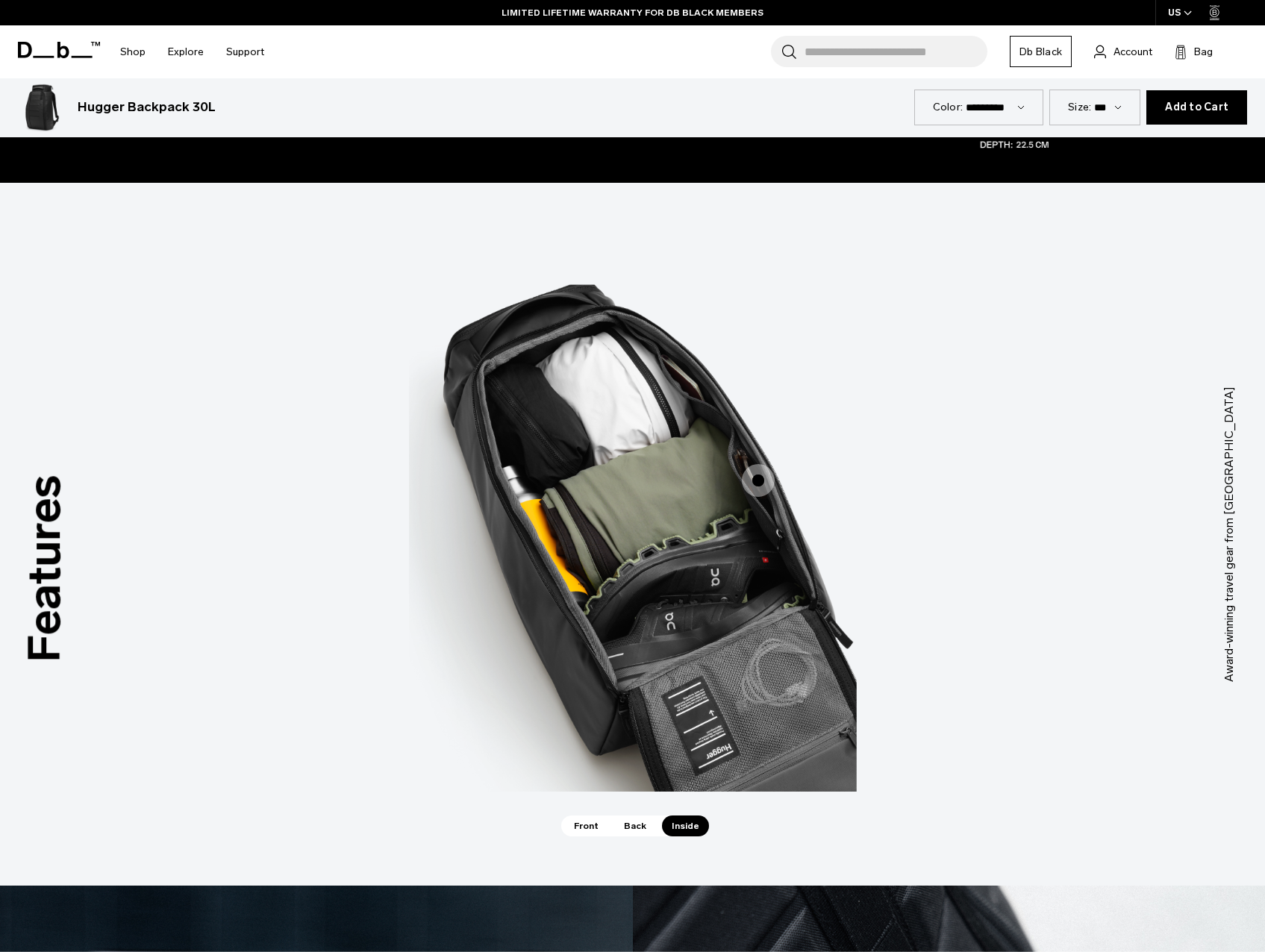
click at [764, 476] on span "3 / 3" at bounding box center [758, 480] width 32 height 32
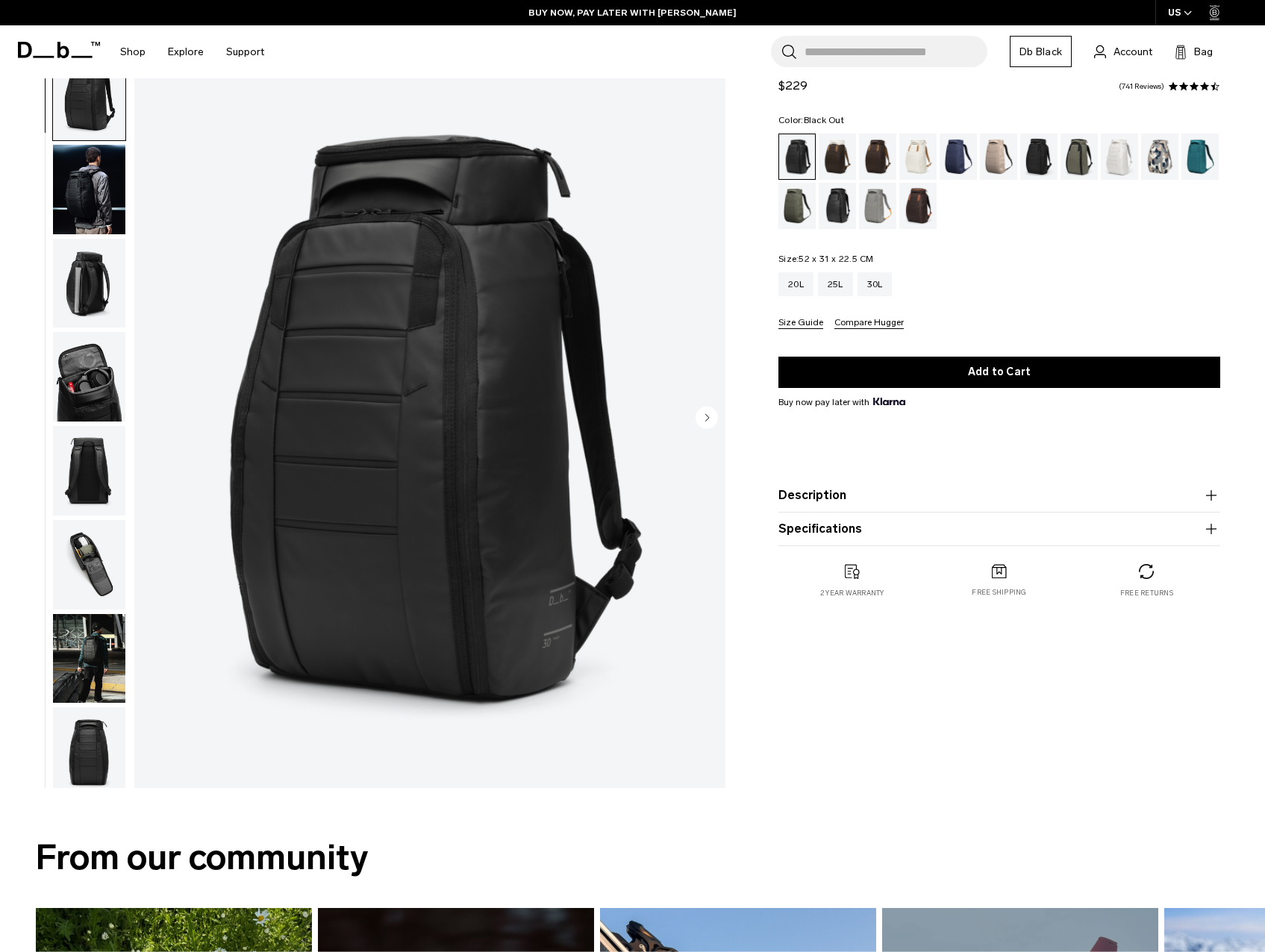
scroll to position [0, 0]
